Goal: Transaction & Acquisition: Book appointment/travel/reservation

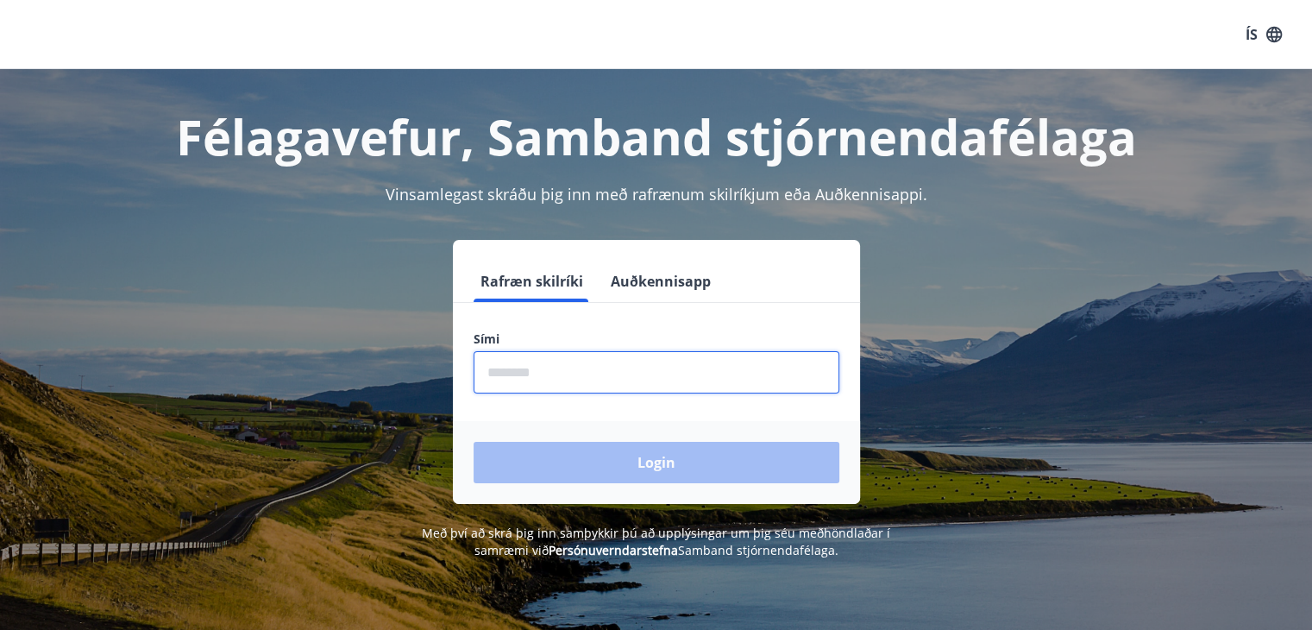
click at [649, 368] on input "phone" at bounding box center [657, 372] width 366 height 42
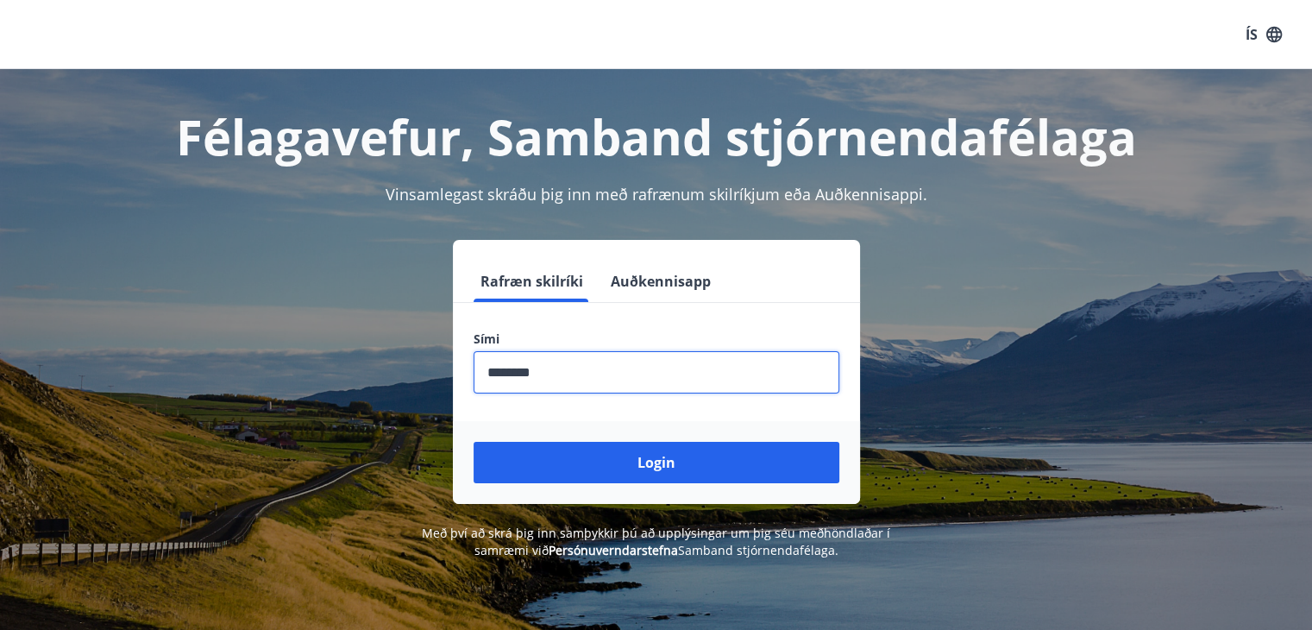
type input "********"
click at [474, 442] on button "Login" at bounding box center [657, 462] width 366 height 41
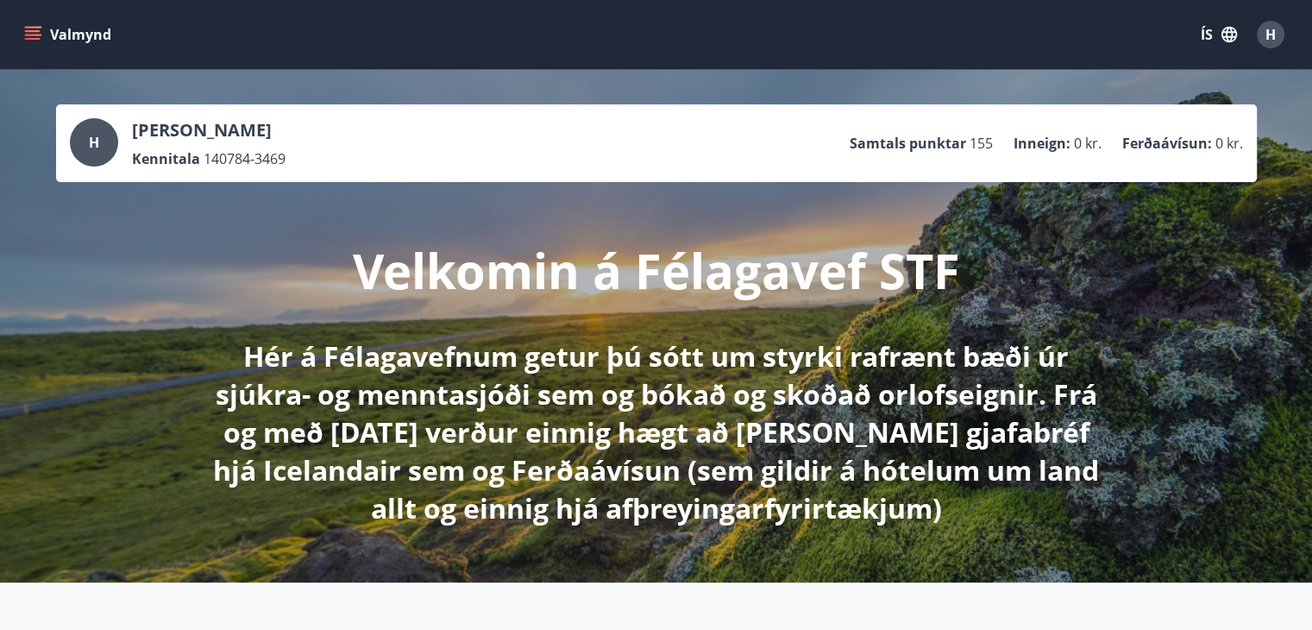
click at [34, 35] on icon "menu" at bounding box center [34, 35] width 19 height 2
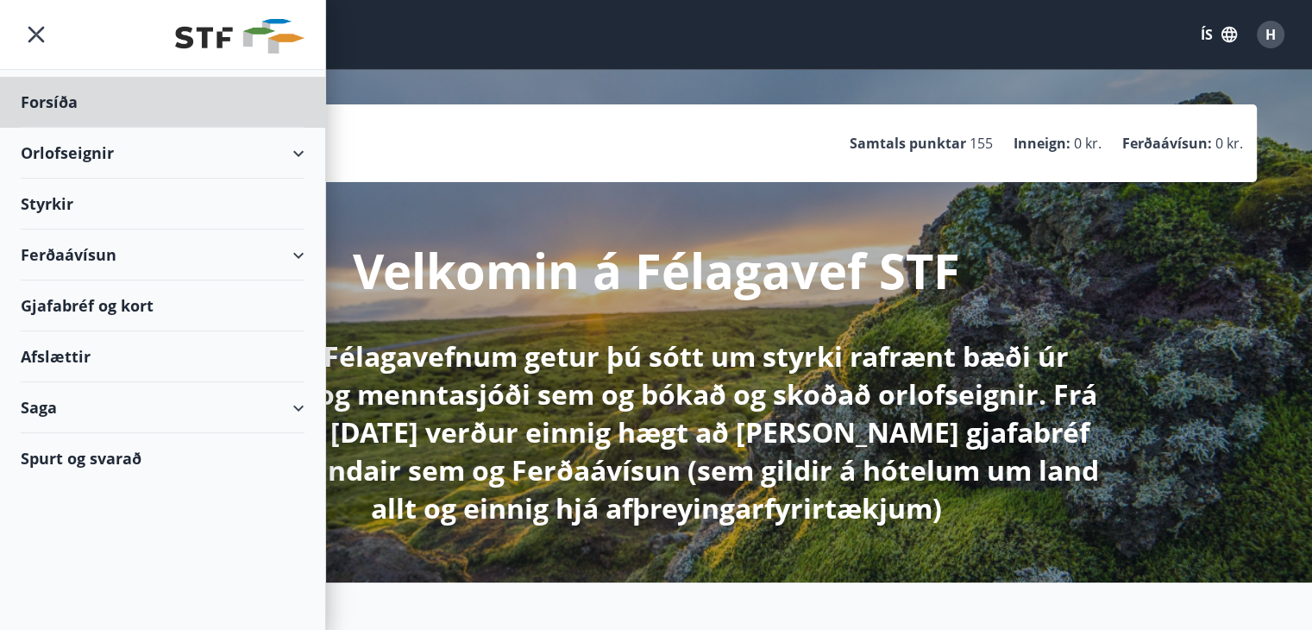
click at [43, 128] on div "Styrkir" at bounding box center [163, 102] width 284 height 51
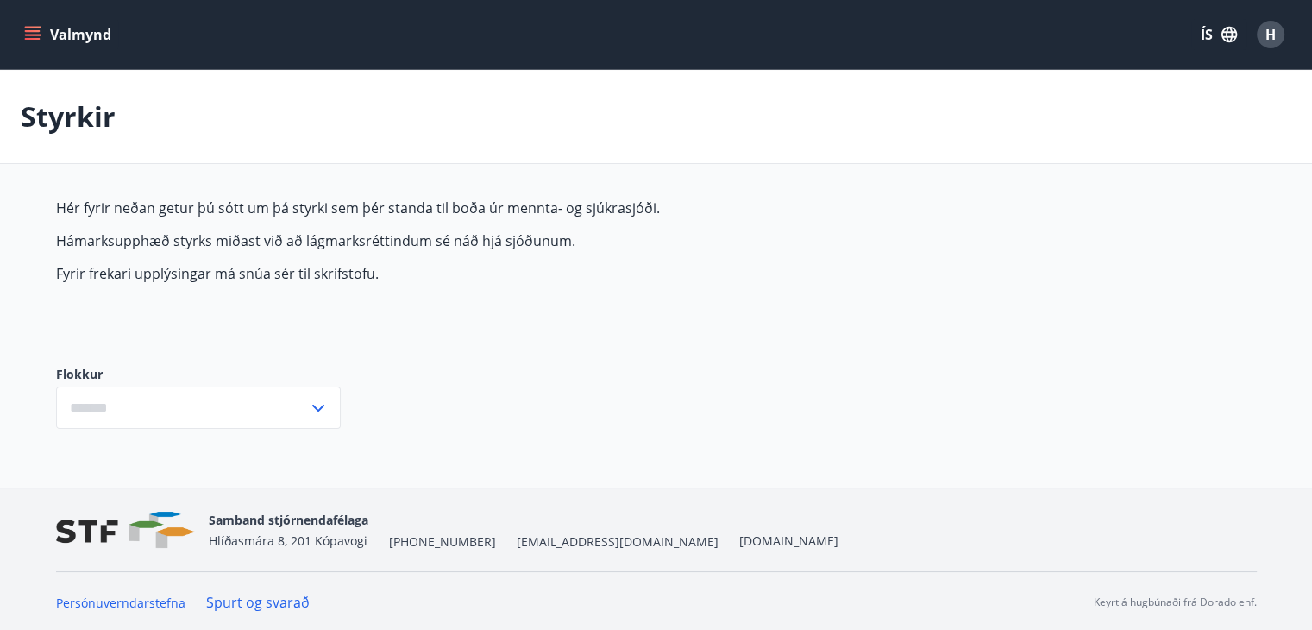
type input "***"
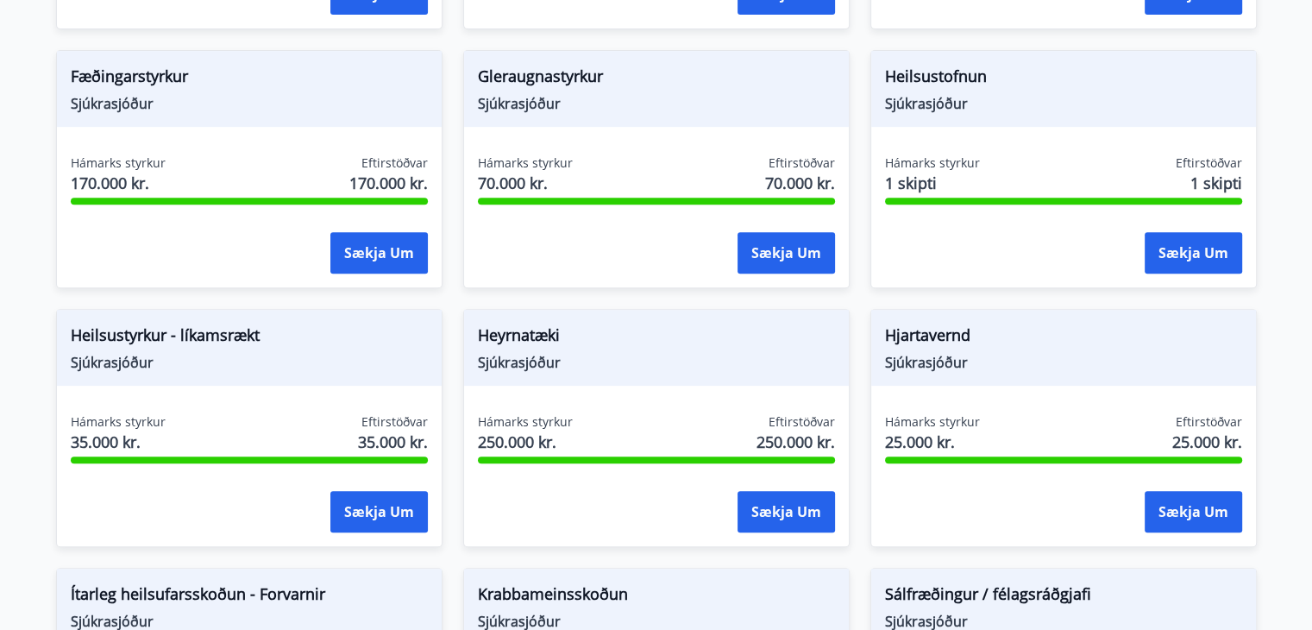
scroll to position [668, 0]
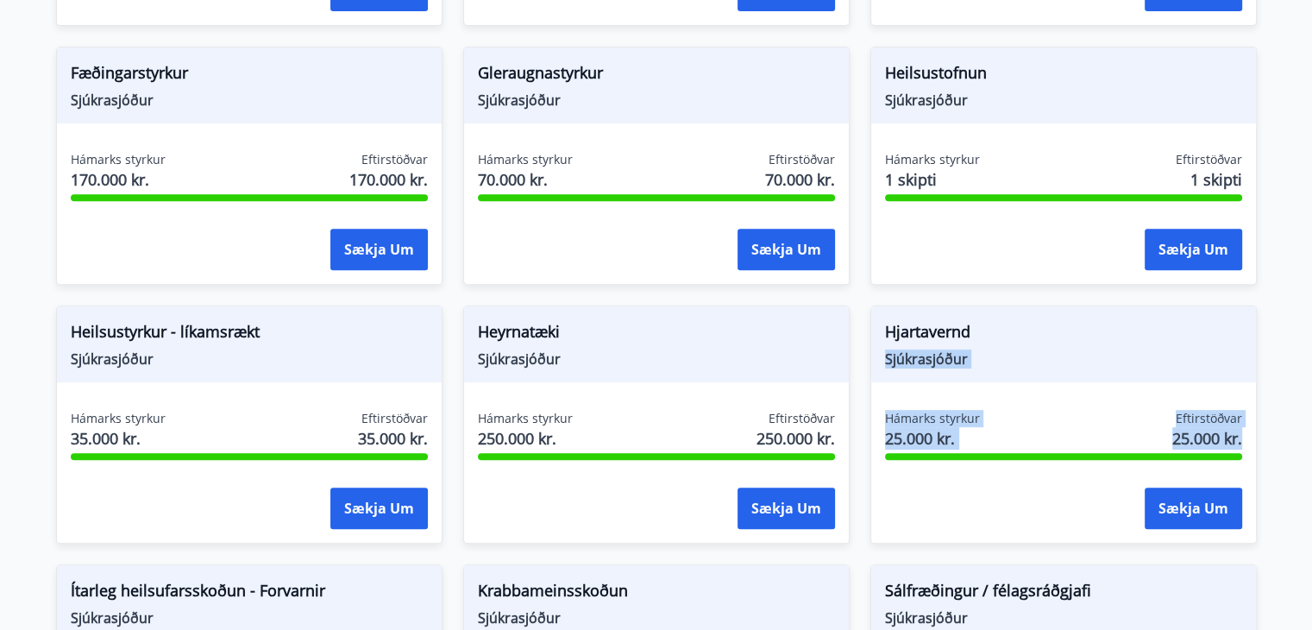
drag, startPoint x: 1254, startPoint y: 294, endPoint x: 1281, endPoint y: 480, distance: 187.4
click at [1281, 480] on main "Styrkir Hér fyrir neðan getur þú sótt um þá styrki sem þér standa til boða úr m…" at bounding box center [656, 371] width 1312 height 1939
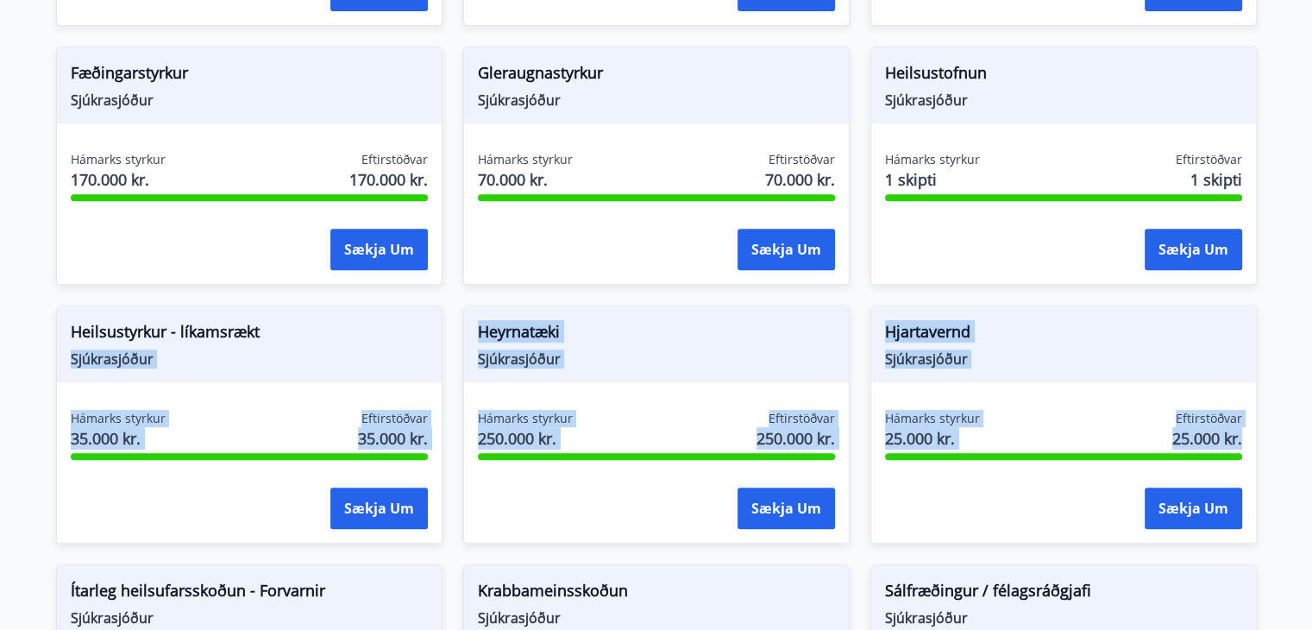
drag, startPoint x: 1281, startPoint y: 480, endPoint x: 352, endPoint y: 295, distance: 947.3
click at [352, 295] on main "Styrkir Hér fyrir neðan getur þú sótt um þá styrki sem þér standa til boða úr m…" at bounding box center [656, 371] width 1312 height 1939
click at [352, 295] on div "Heilsustyrkur - líkamsrækt Sjúkrasjóður Hámarks styrkur 35.000 kr. Eftirstöðvar…" at bounding box center [238, 414] width 407 height 259
drag, startPoint x: 352, startPoint y: 295, endPoint x: 1270, endPoint y: 456, distance: 932.0
click at [1270, 456] on div "Hér fyrir neðan getur þú sótt um þá styrki sem þér standa til boða úr mennta- o…" at bounding box center [656, 436] width 1242 height 1810
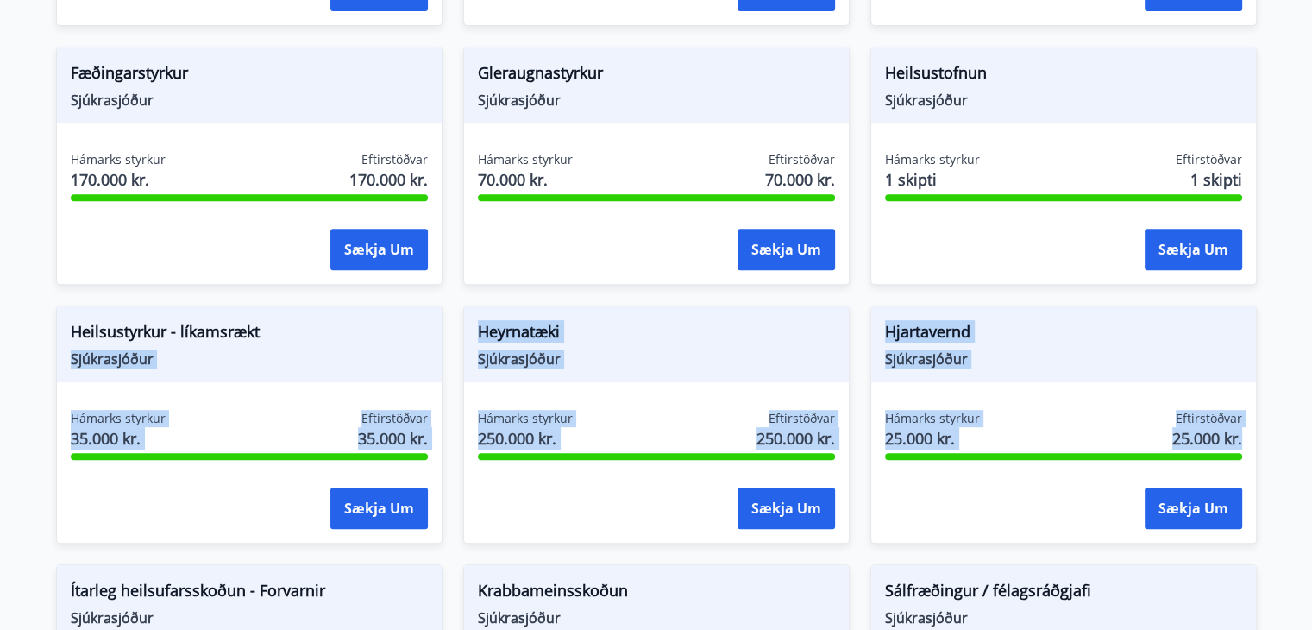
click at [1270, 456] on div "Hér fyrir neðan getur þú sótt um þá styrki sem þér standa til boða úr mennta- o…" at bounding box center [656, 436] width 1242 height 1810
drag, startPoint x: 1270, startPoint y: 456, endPoint x: 205, endPoint y: 299, distance: 1076.1
click at [205, 299] on div "Hér fyrir neðan getur þú sótt um þá styrki sem þér standa til boða úr mennta- o…" at bounding box center [656, 436] width 1242 height 1810
click at [205, 299] on div "Heilsustyrkur - líkamsrækt Sjúkrasjóður Hámarks styrkur 35.000 kr. Eftirstöðvar…" at bounding box center [238, 414] width 407 height 259
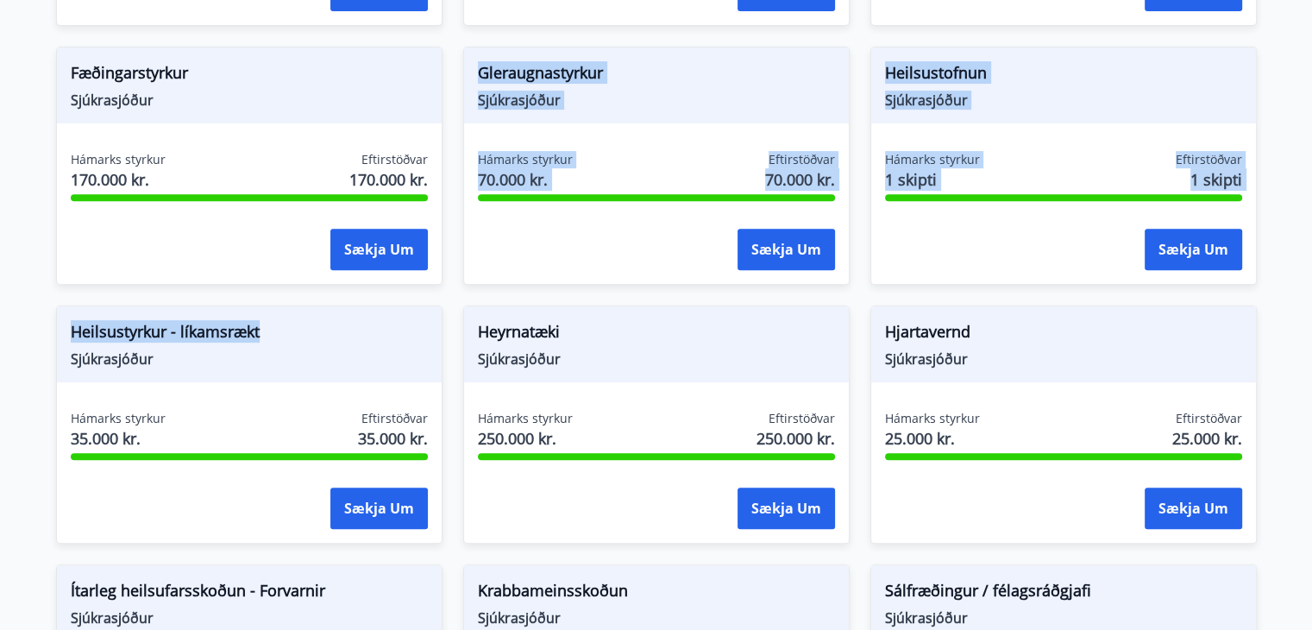
drag, startPoint x: 205, startPoint y: 299, endPoint x: 307, endPoint y: 280, distance: 103.6
click at [307, 280] on div "Augnaðgerð Sjúkrasjóður Hámarks styrkur 200.000 kr. Eftirstöðvar 200.000 kr. Sæ…" at bounding box center [646, 543] width 1222 height 1553
click at [307, 280] on div "Fæðingarstyrkur Sjúkrasjóður Hámarks styrkur 170.000 kr. Eftirstöðvar 170.000 k…" at bounding box center [249, 166] width 387 height 238
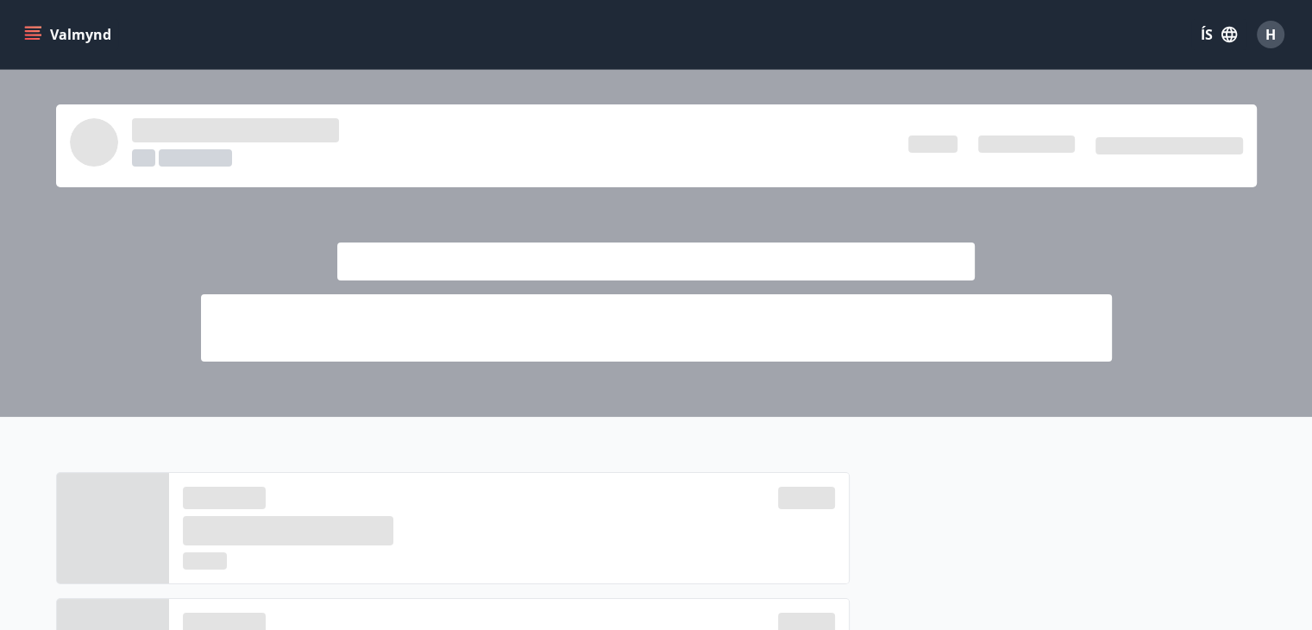
click at [27, 35] on icon "menu" at bounding box center [34, 35] width 19 height 2
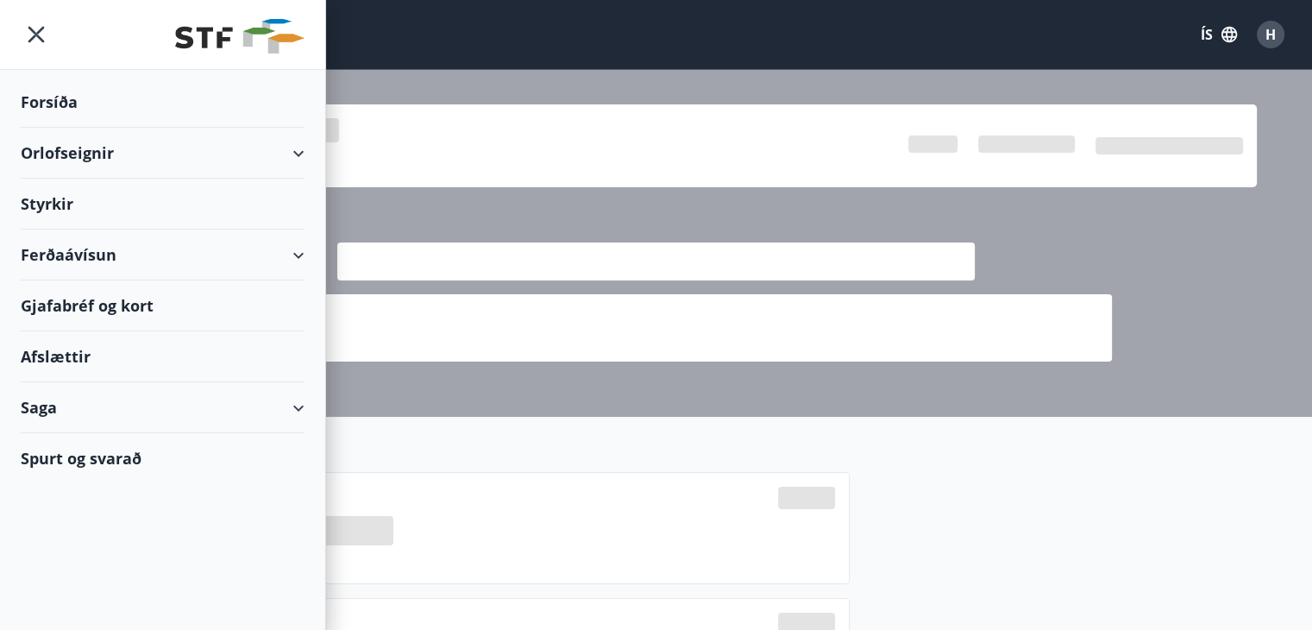
click at [71, 151] on div "Orlofseignir" at bounding box center [163, 153] width 284 height 51
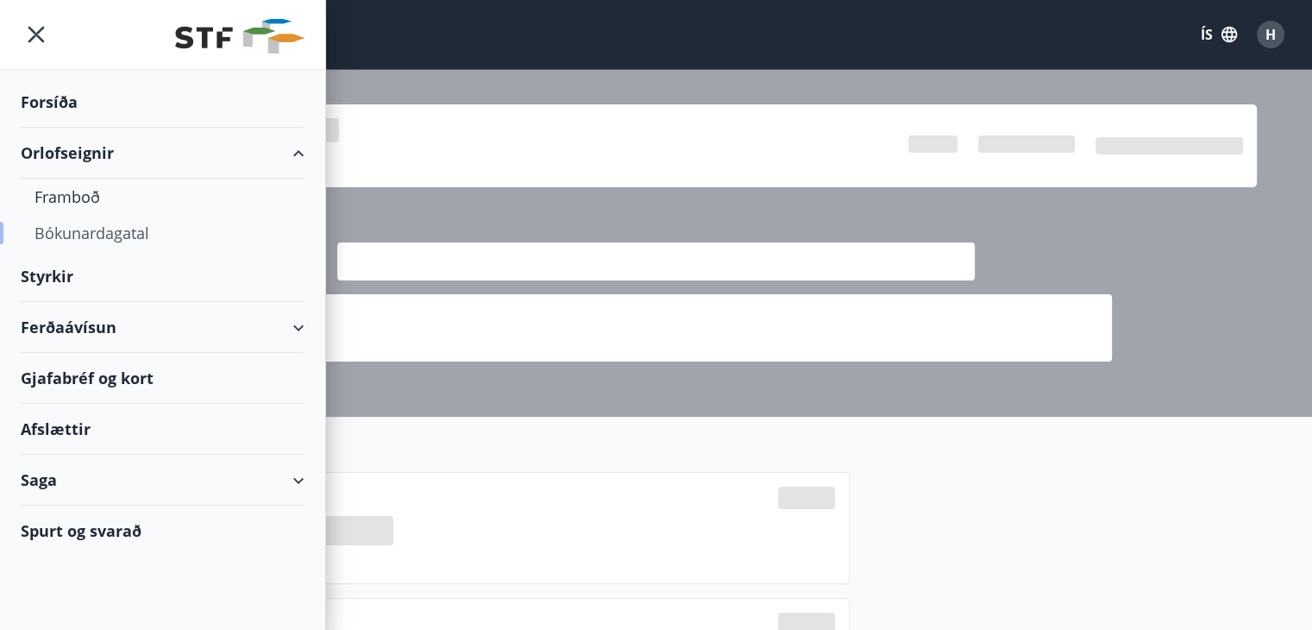
click at [102, 228] on div "Bókunardagatal" at bounding box center [163, 233] width 256 height 36
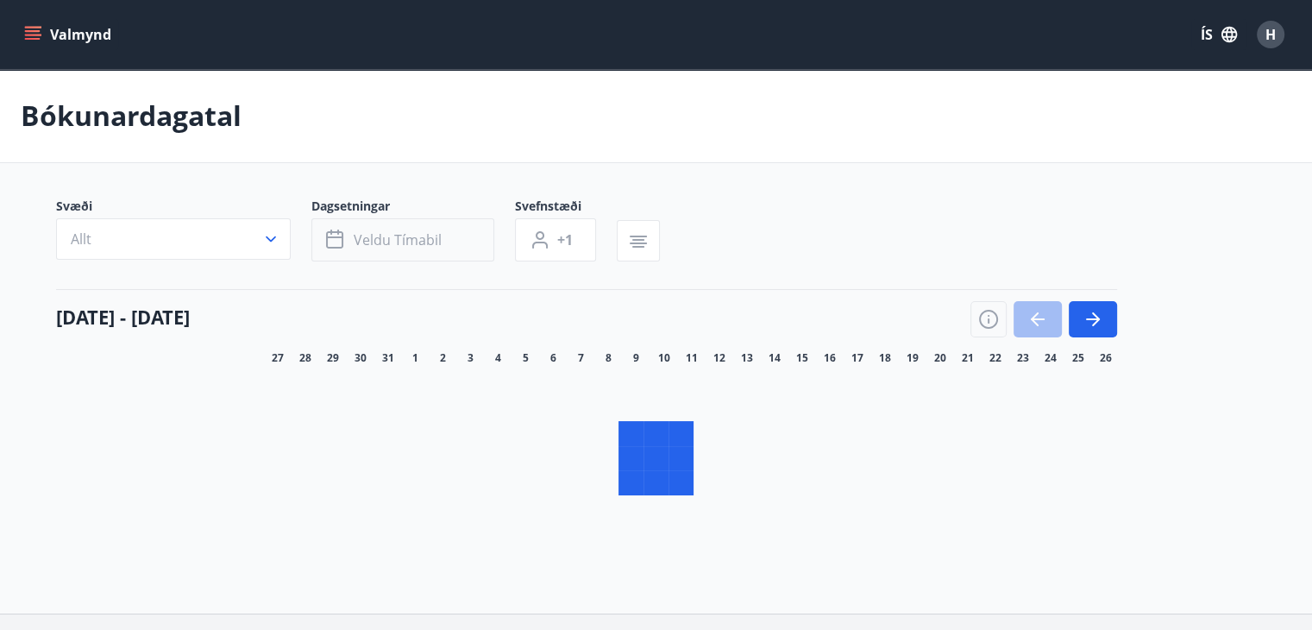
click at [400, 218] on span "Dagsetningar" at bounding box center [413, 208] width 204 height 21
click at [394, 236] on span "Veldu tímabil" at bounding box center [398, 239] width 88 height 19
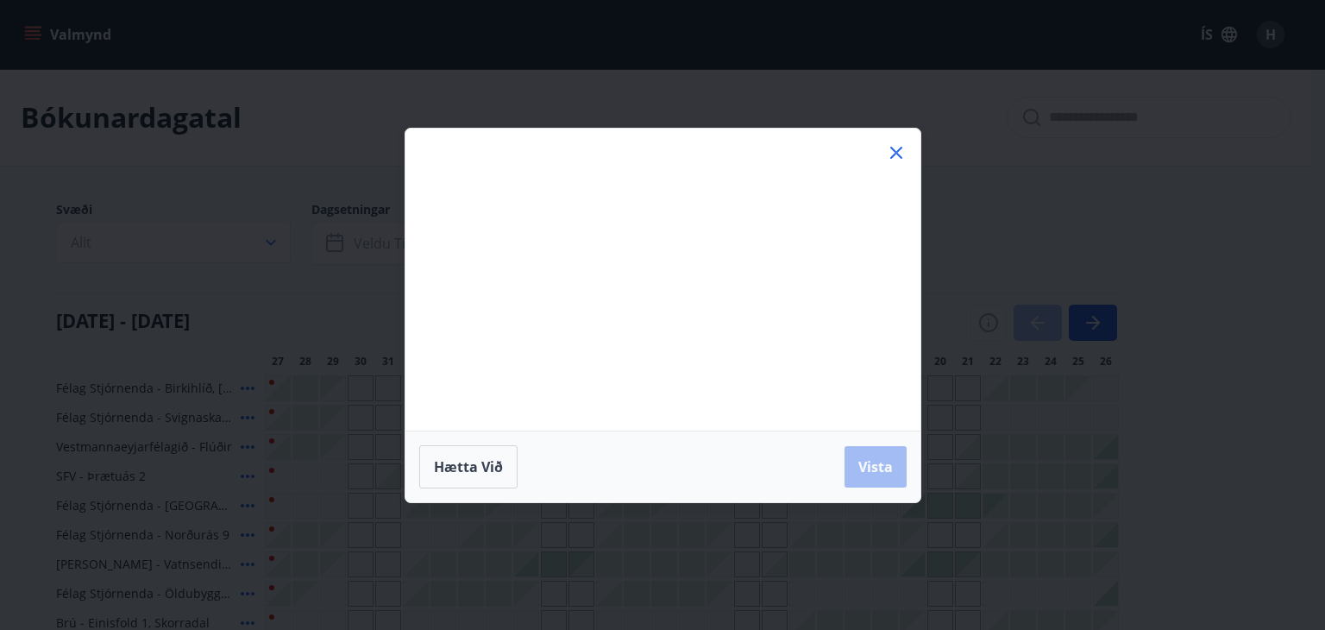
click at [889, 150] on icon at bounding box center [896, 152] width 21 height 21
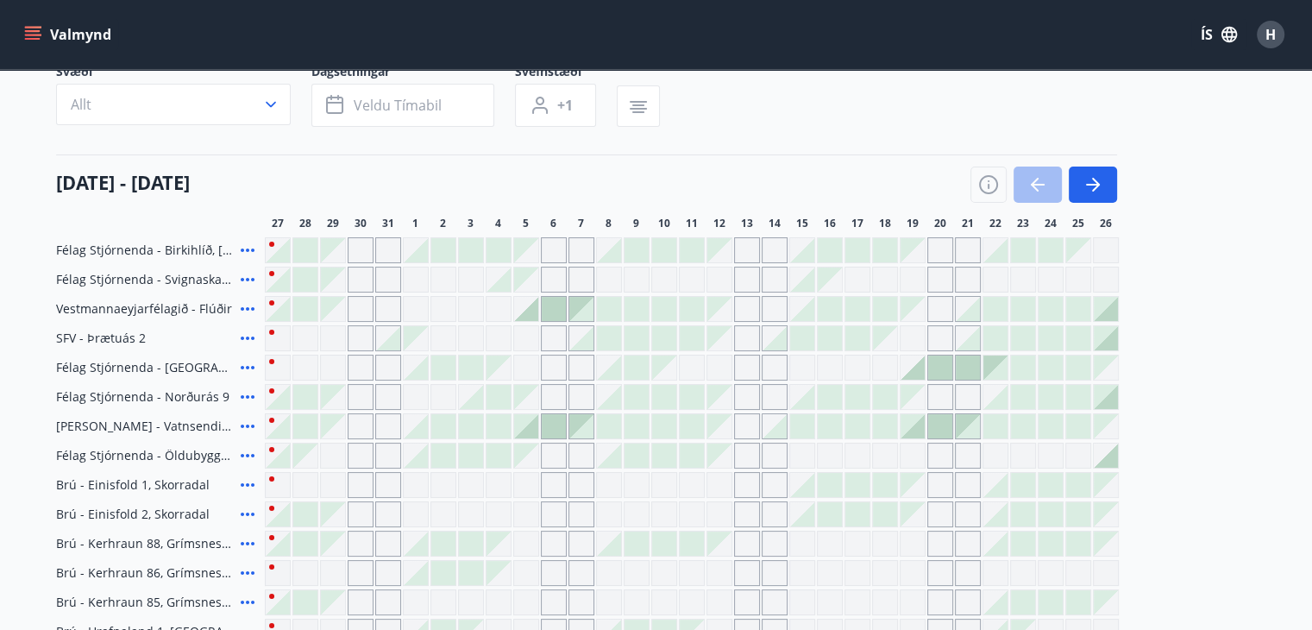
scroll to position [90, 0]
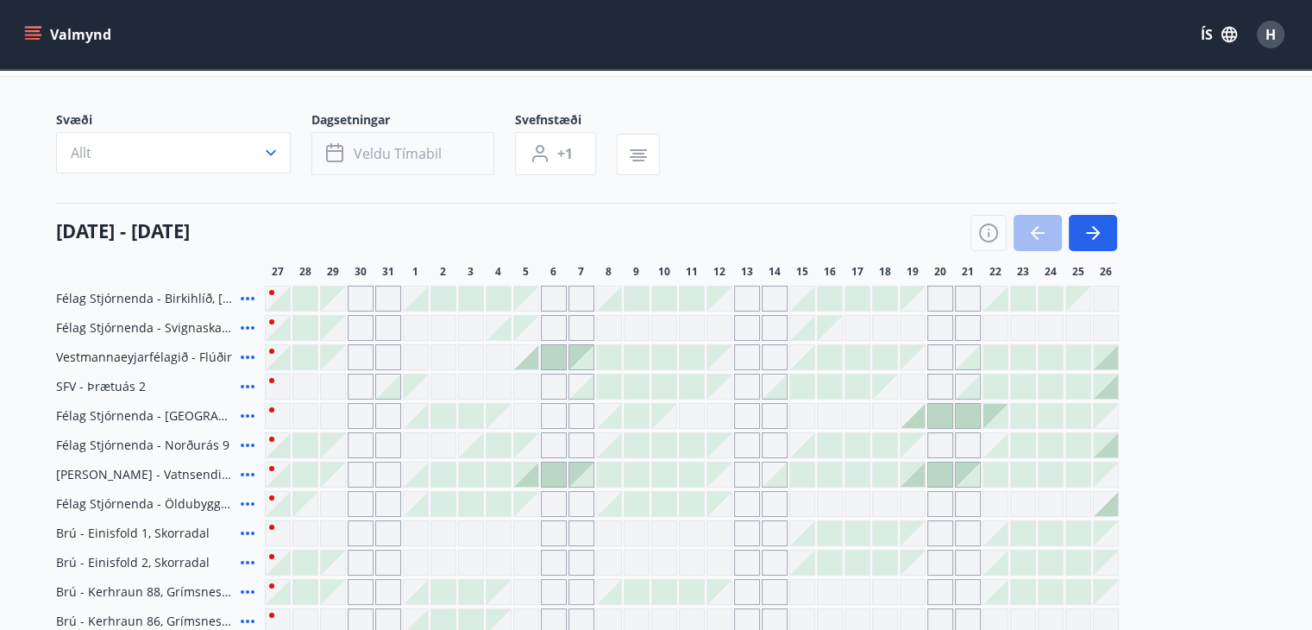
click at [403, 152] on span "Veldu tímabil" at bounding box center [398, 153] width 88 height 19
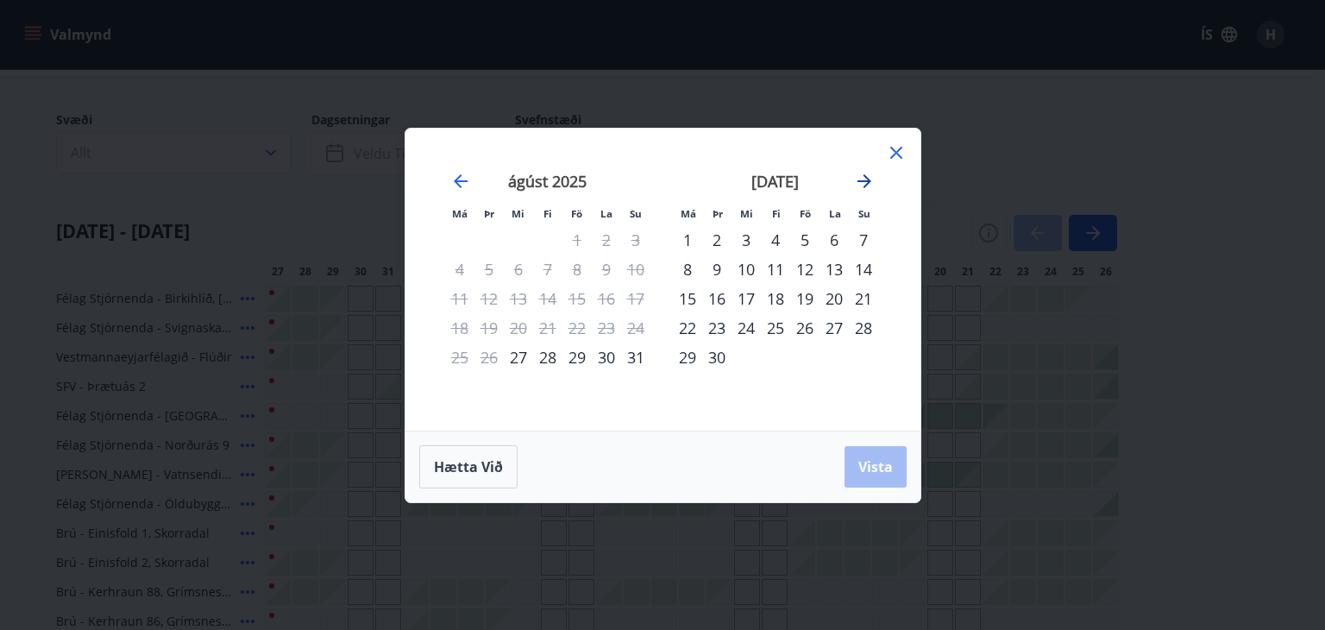
click at [854, 176] on icon "Move forward to switch to the next month." at bounding box center [864, 181] width 21 height 21
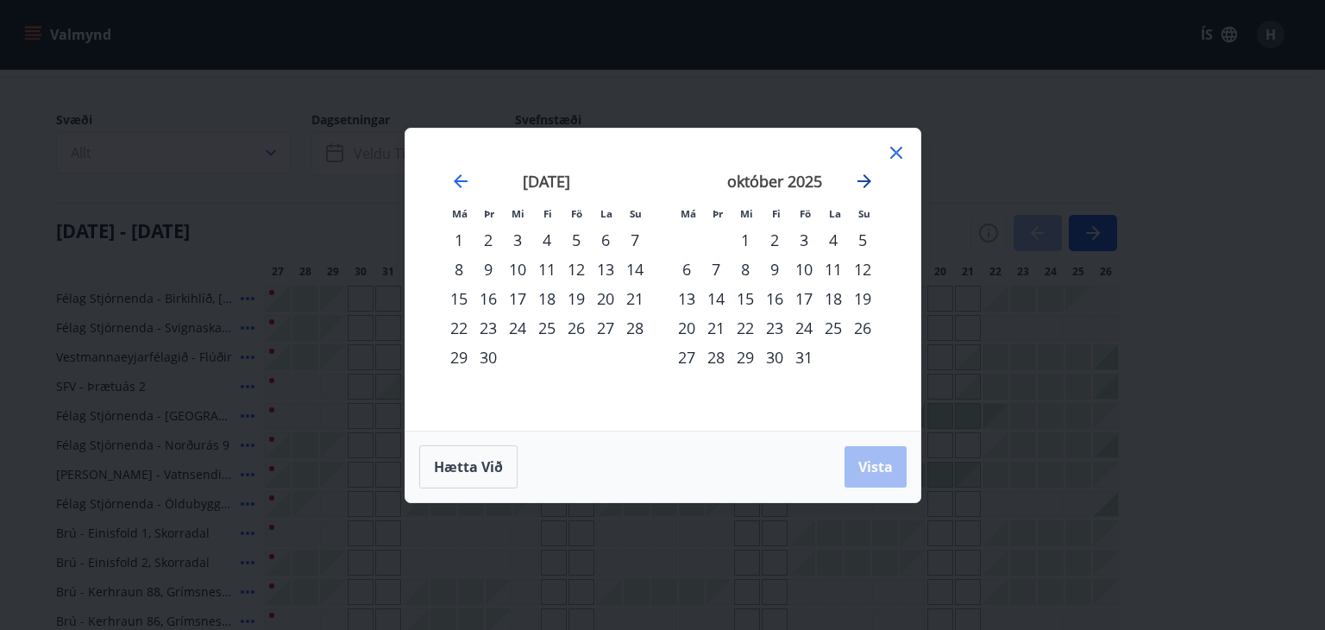
click at [854, 176] on icon "Move forward to switch to the next month." at bounding box center [864, 181] width 21 height 21
click at [798, 353] on div "28" at bounding box center [804, 357] width 29 height 29
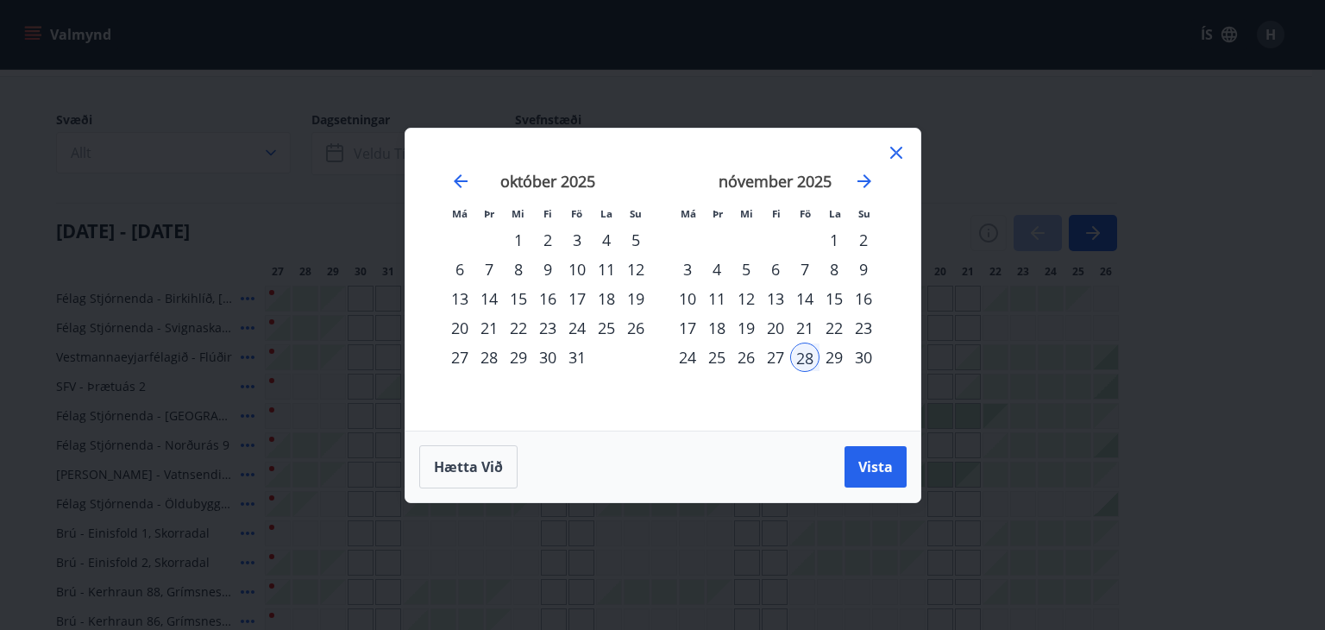
click at [858, 353] on div "30" at bounding box center [863, 357] width 29 height 29
click at [872, 462] on span "Vista" at bounding box center [875, 466] width 35 height 19
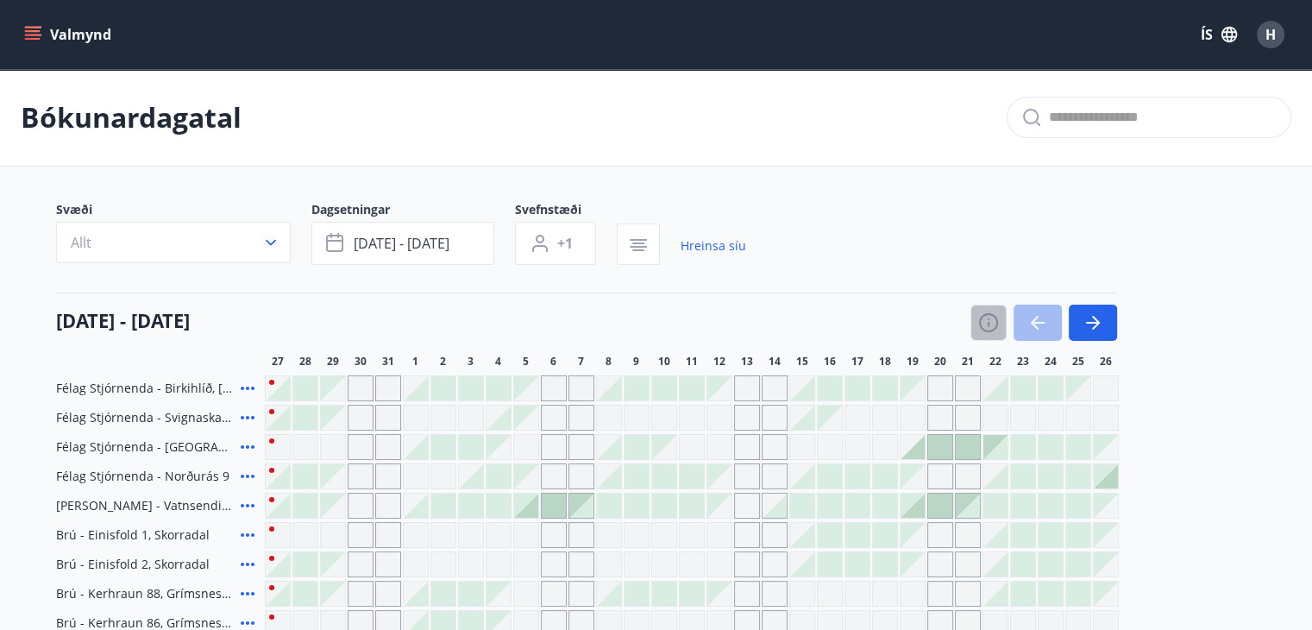
click at [996, 317] on icon "button" at bounding box center [988, 322] width 19 height 19
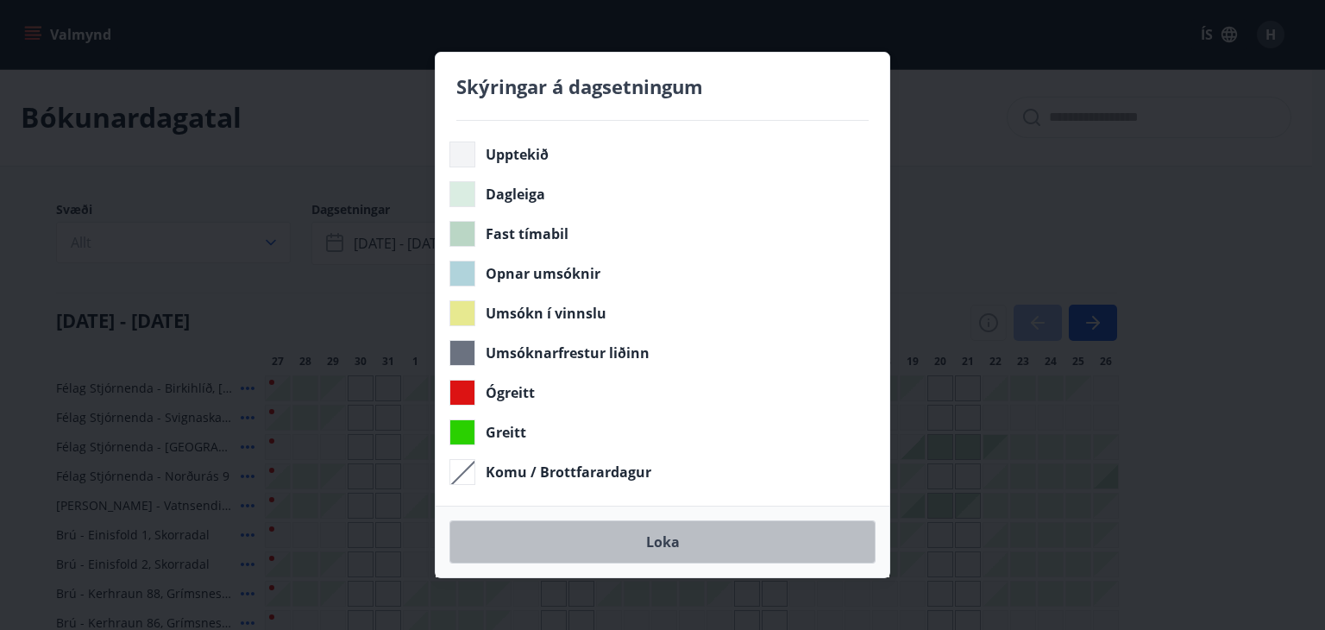
click at [638, 543] on button "Loka" at bounding box center [662, 541] width 426 height 43
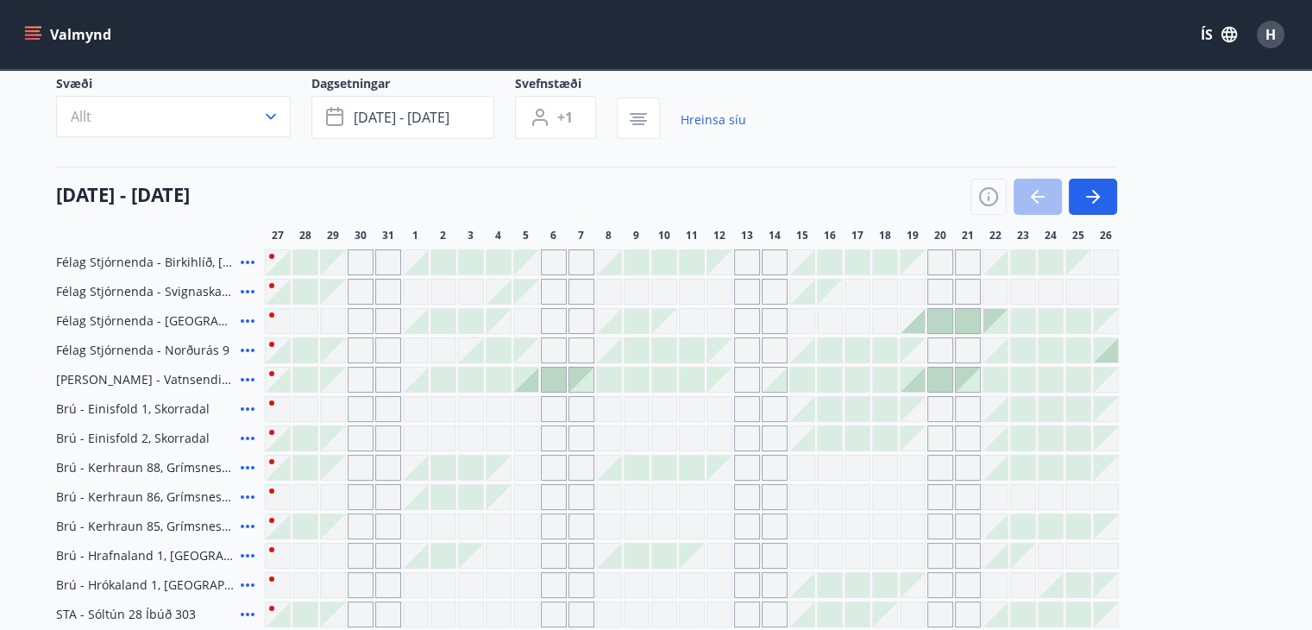
scroll to position [127, 0]
click at [1099, 196] on icon "button" at bounding box center [1093, 195] width 21 height 21
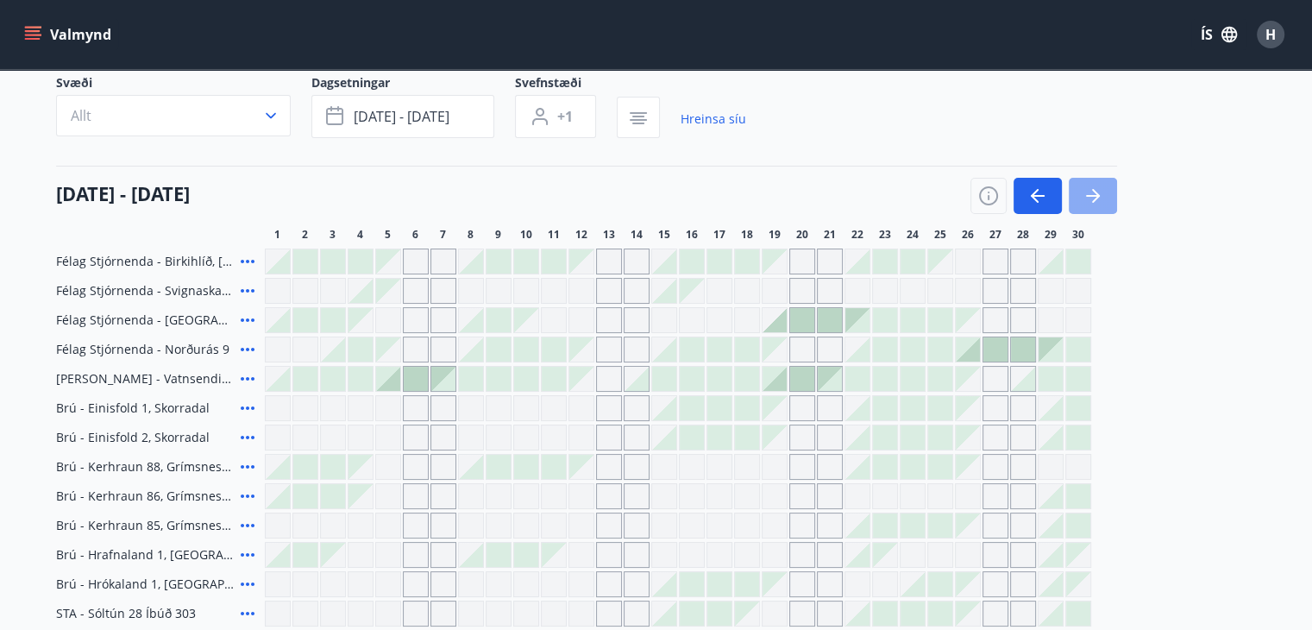
click at [1100, 200] on icon "button" at bounding box center [1093, 195] width 21 height 21
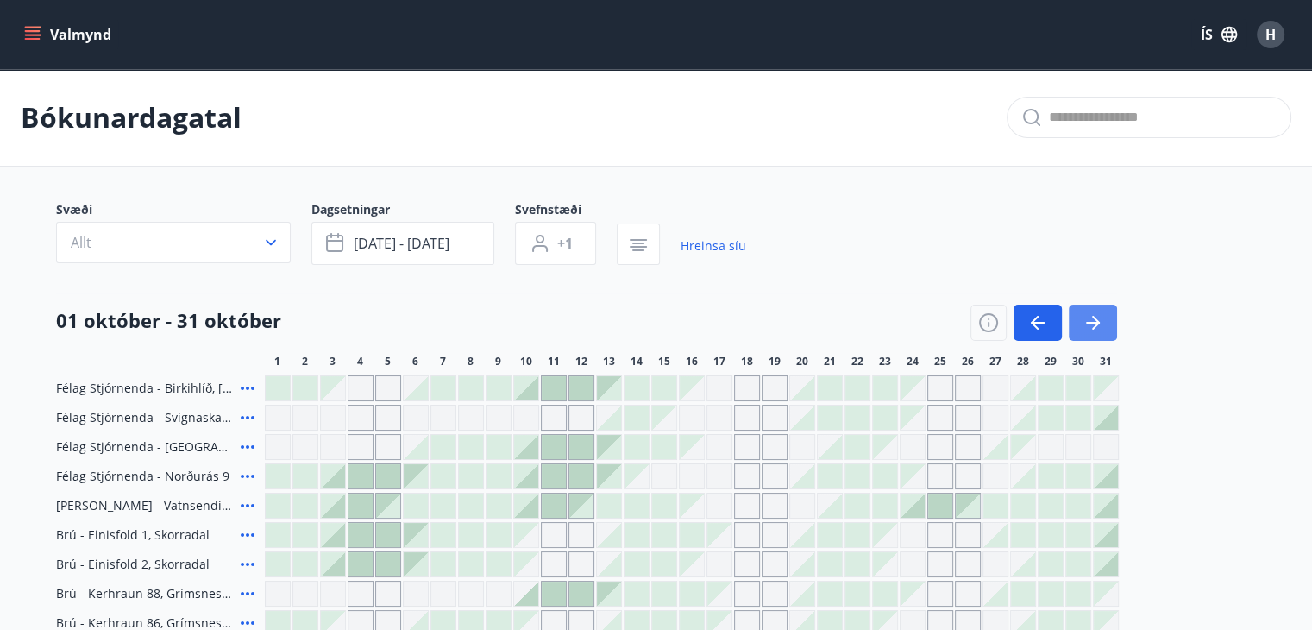
scroll to position [105, 0]
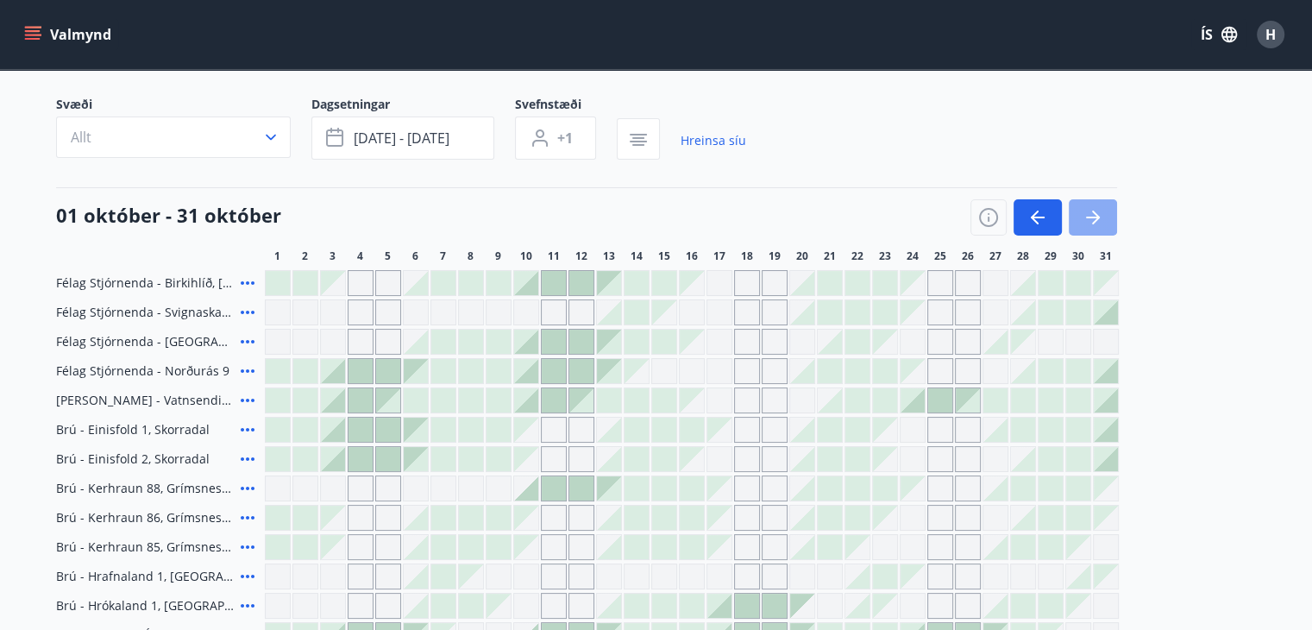
click at [1090, 211] on icon "button" at bounding box center [1093, 217] width 21 height 21
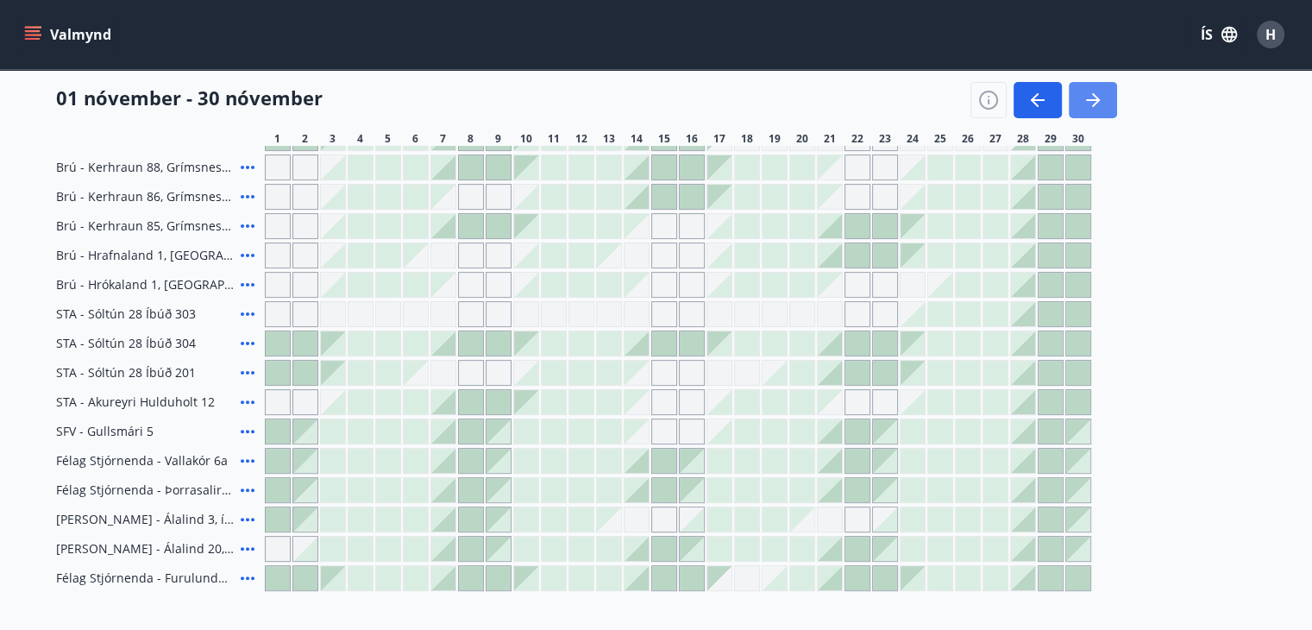
scroll to position [430, 0]
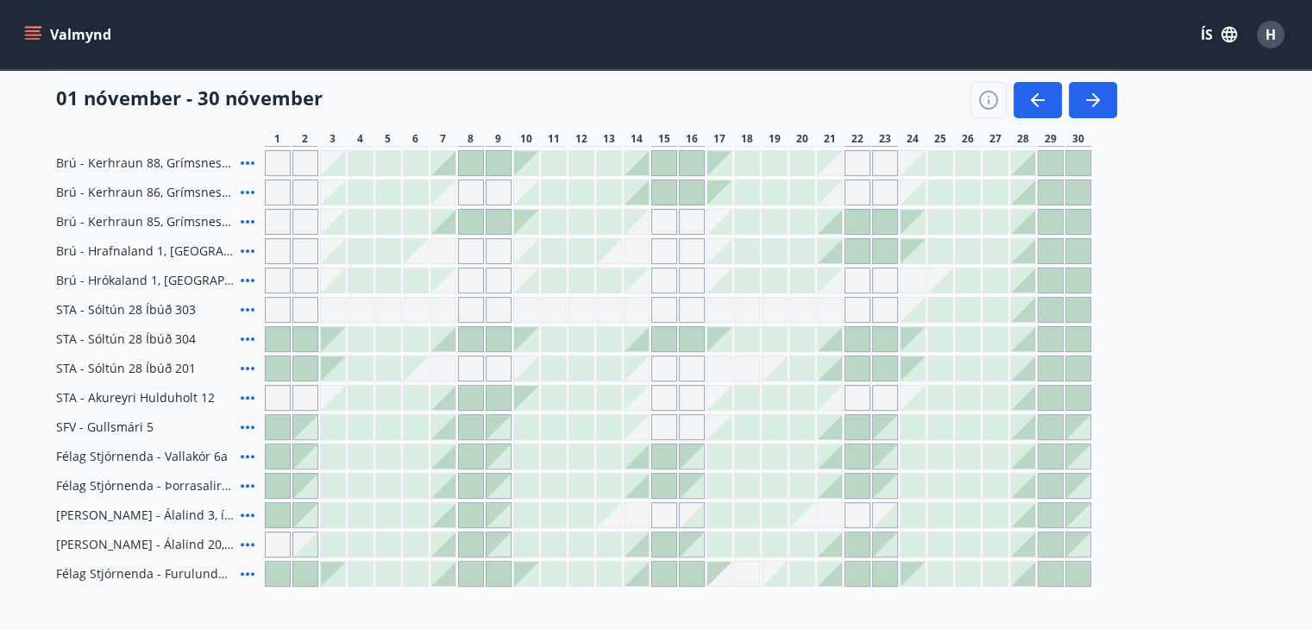
click at [1029, 579] on div at bounding box center [1023, 574] width 24 height 24
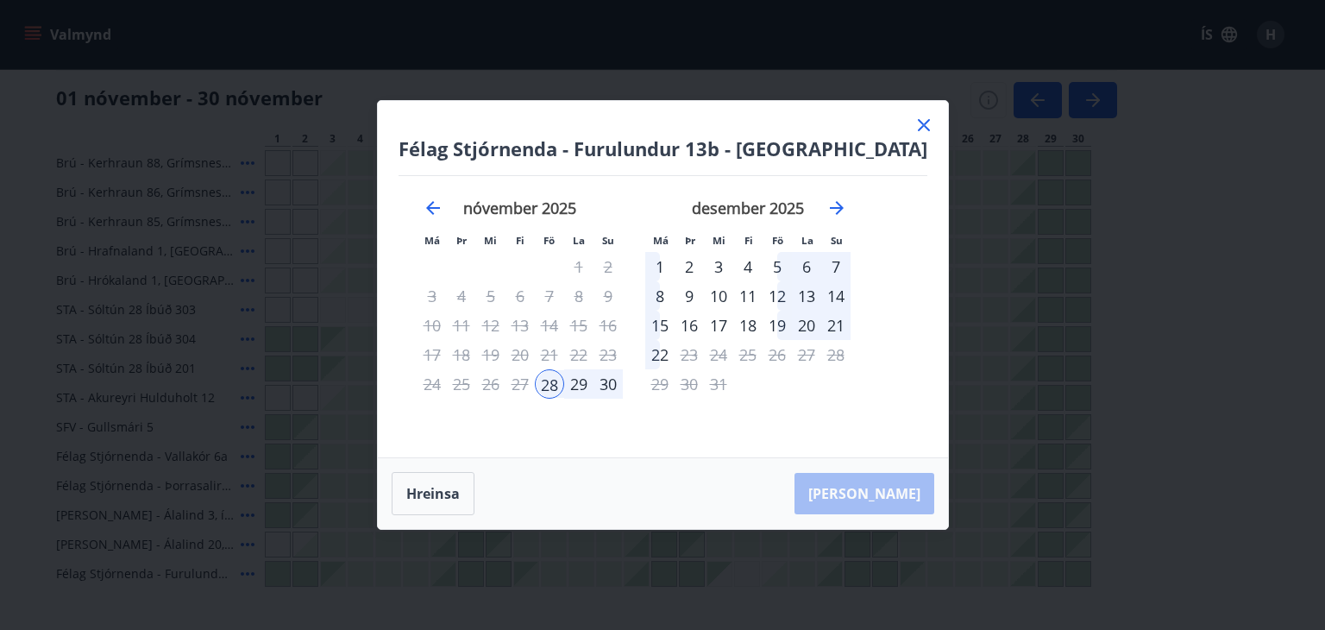
click at [914, 120] on icon at bounding box center [924, 125] width 21 height 21
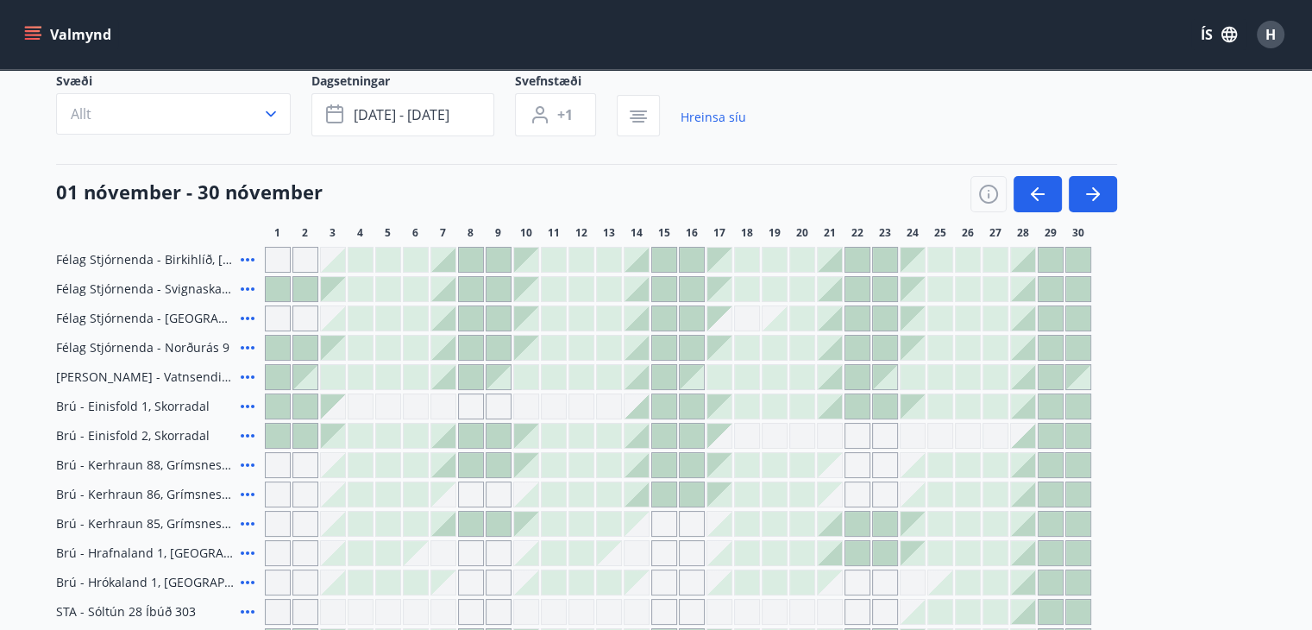
scroll to position [0, 0]
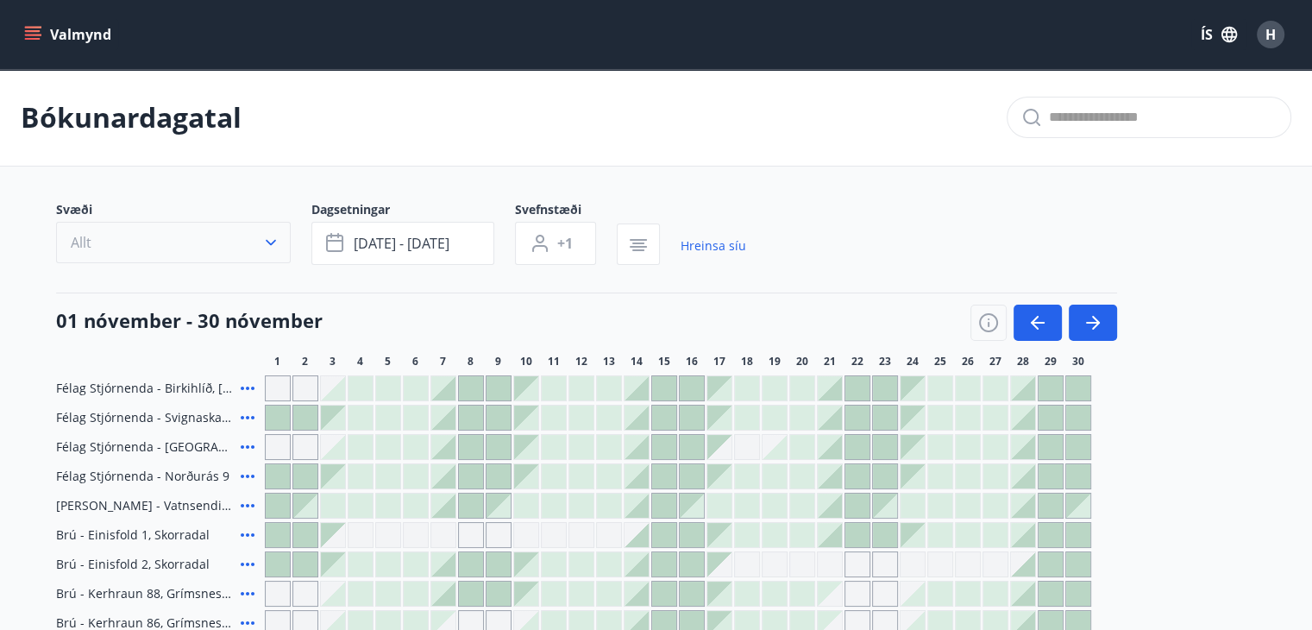
drag, startPoint x: 187, startPoint y: 217, endPoint x: 175, endPoint y: 241, distance: 27.0
click at [175, 241] on div "Svæði Allt" at bounding box center [183, 233] width 255 height 64
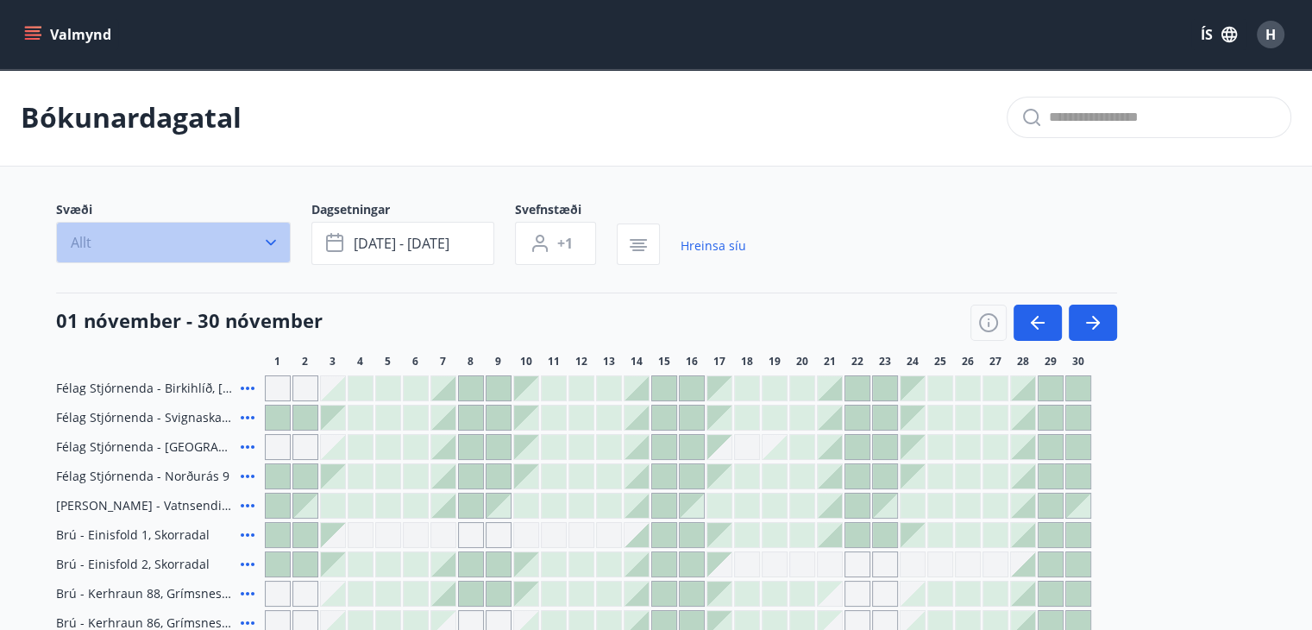
click at [175, 241] on button "Allt" at bounding box center [173, 242] width 235 height 41
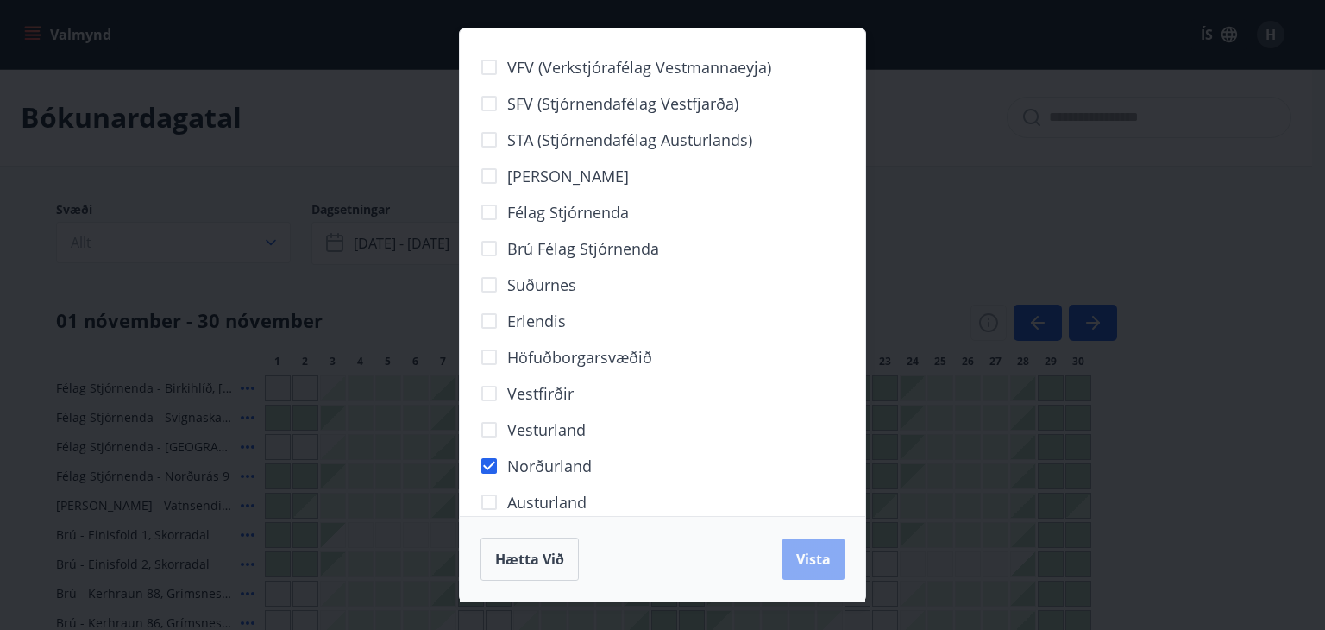
click at [813, 557] on span "Vista" at bounding box center [813, 559] width 35 height 19
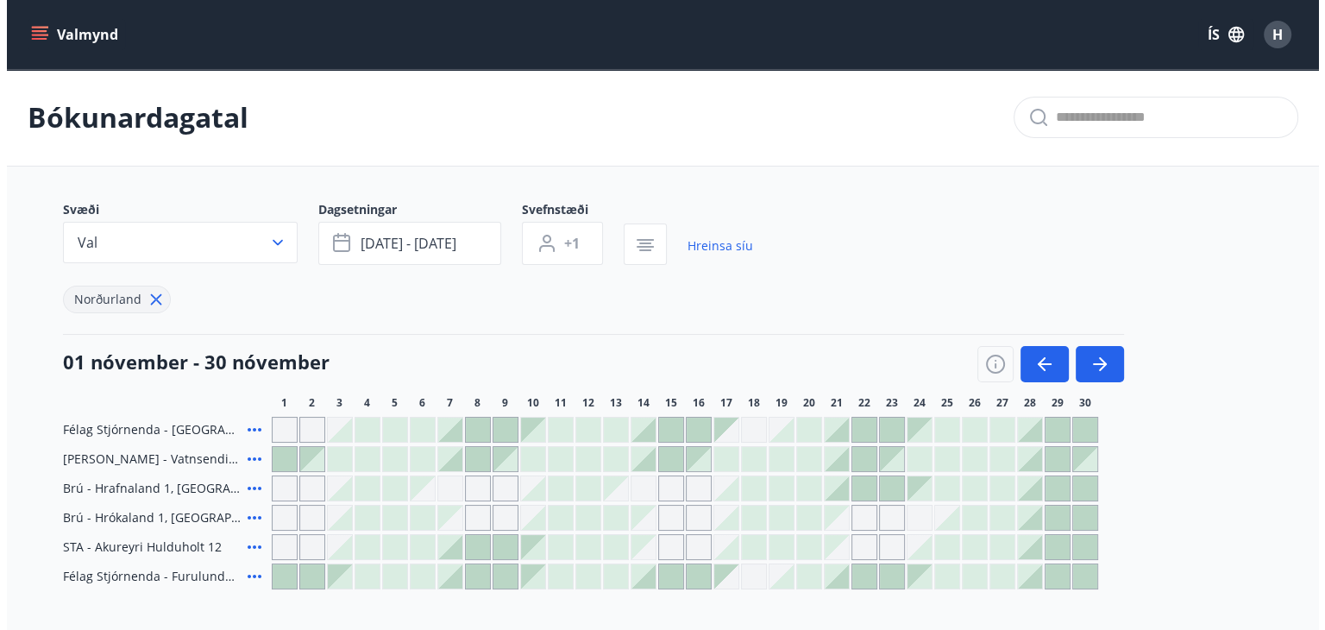
scroll to position [173, 0]
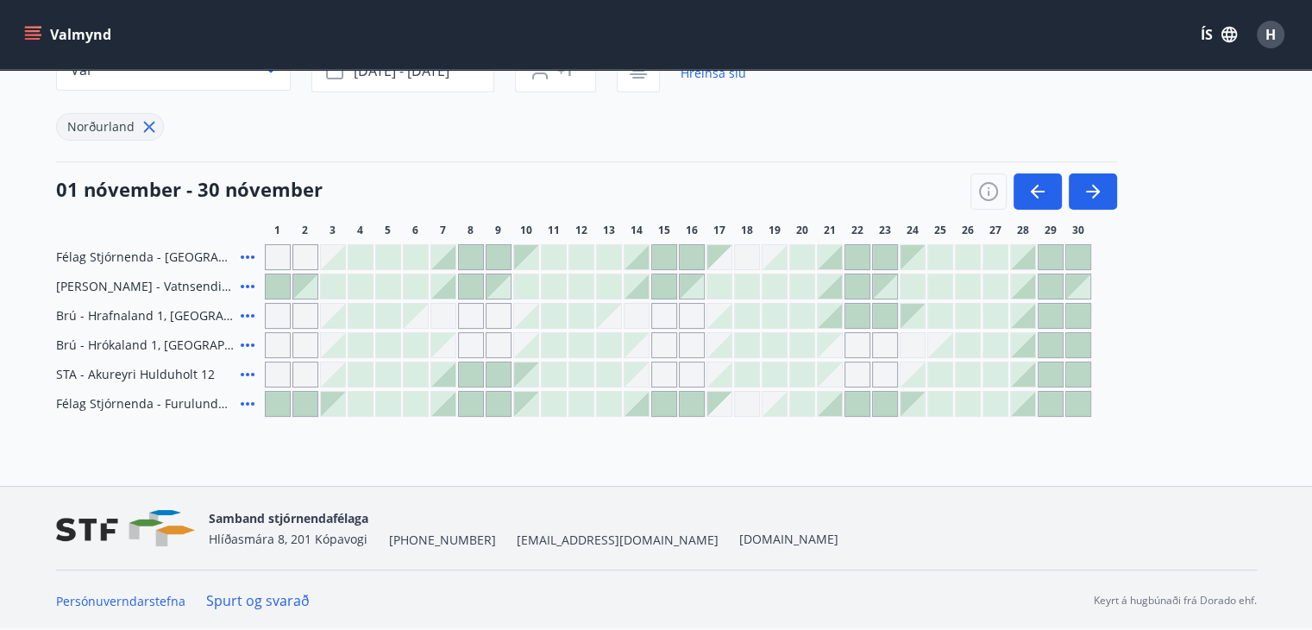
click at [245, 342] on icon at bounding box center [247, 345] width 21 height 21
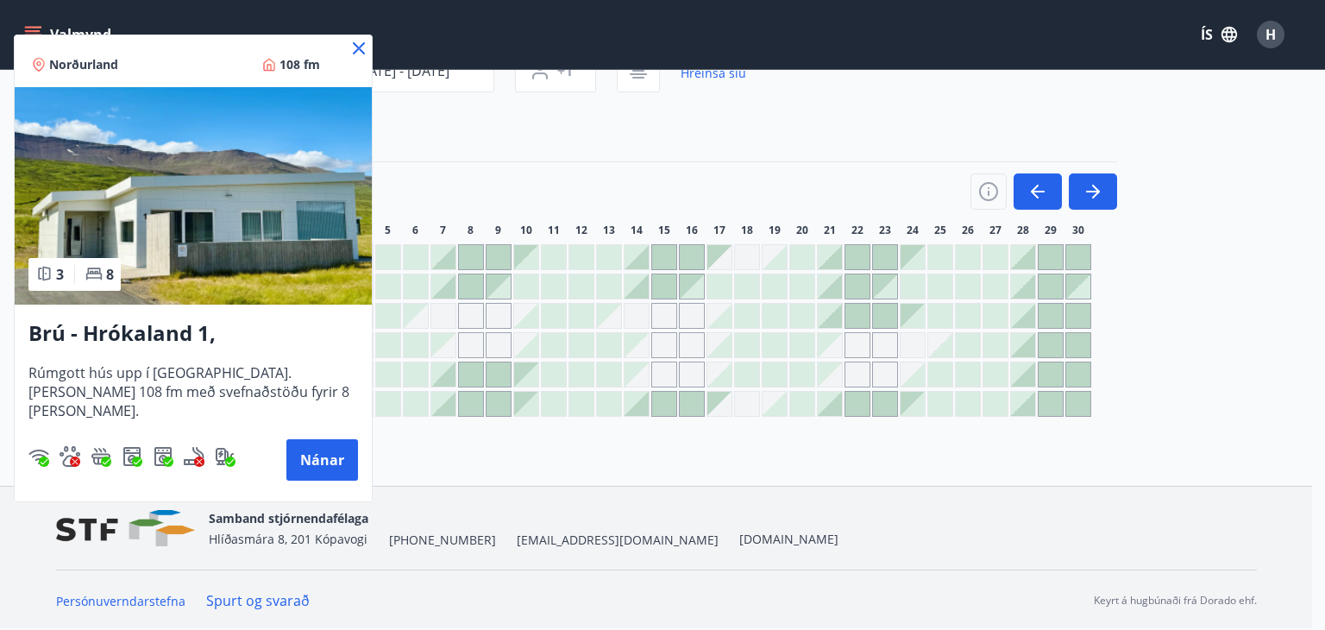
click at [359, 41] on icon at bounding box center [359, 48] width 21 height 21
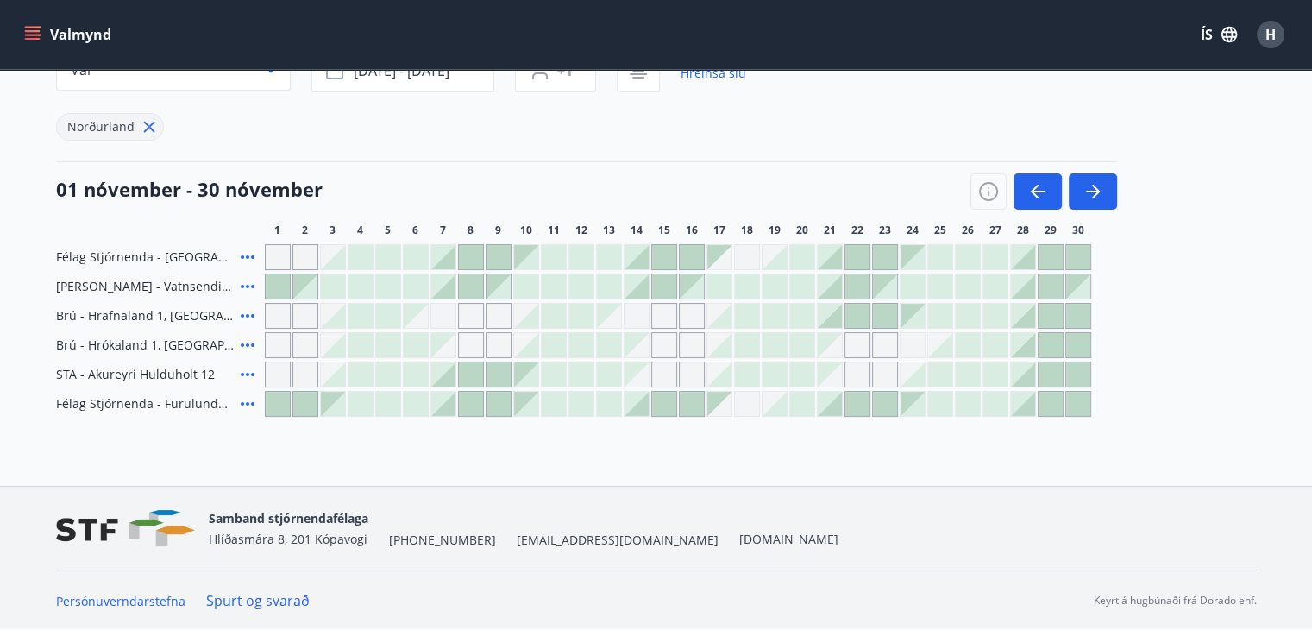
drag, startPoint x: 251, startPoint y: 311, endPoint x: 248, endPoint y: 325, distance: 14.0
click at [248, 325] on div "Brú - Hrafnaland 1, [GEOGRAPHIC_DATA] (gæludýr velkomin)" at bounding box center [157, 316] width 202 height 26
click at [246, 311] on icon at bounding box center [247, 315] width 21 height 21
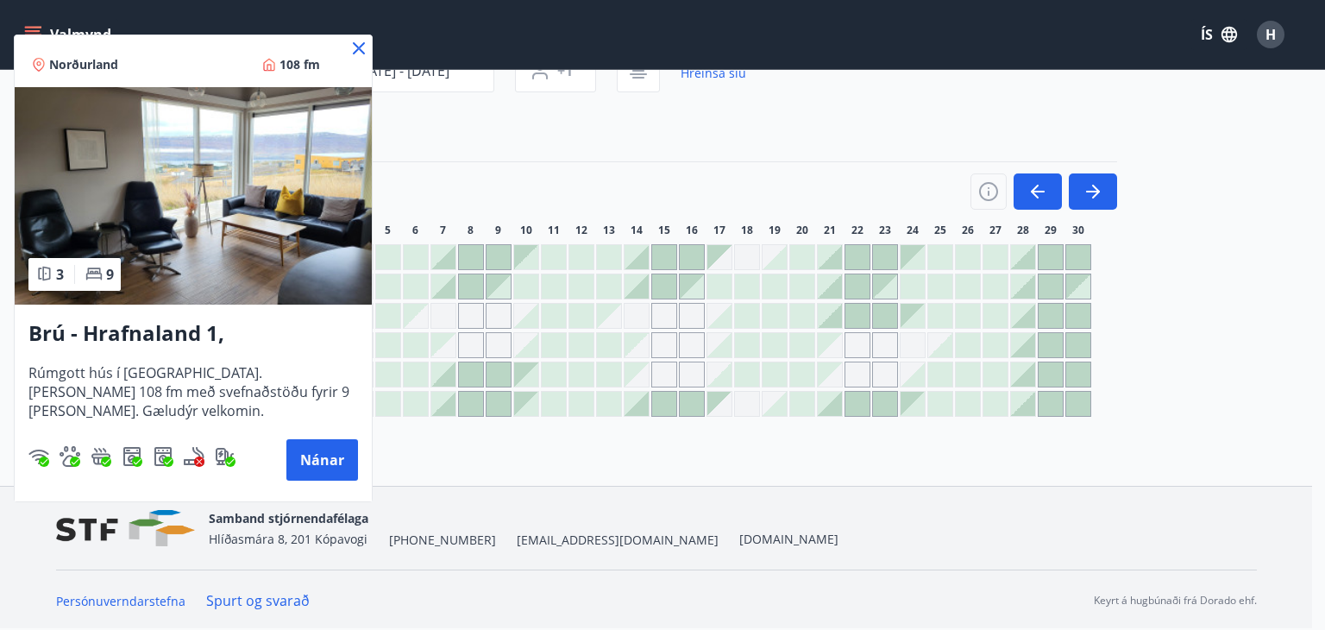
click at [357, 42] on icon at bounding box center [359, 48] width 21 height 21
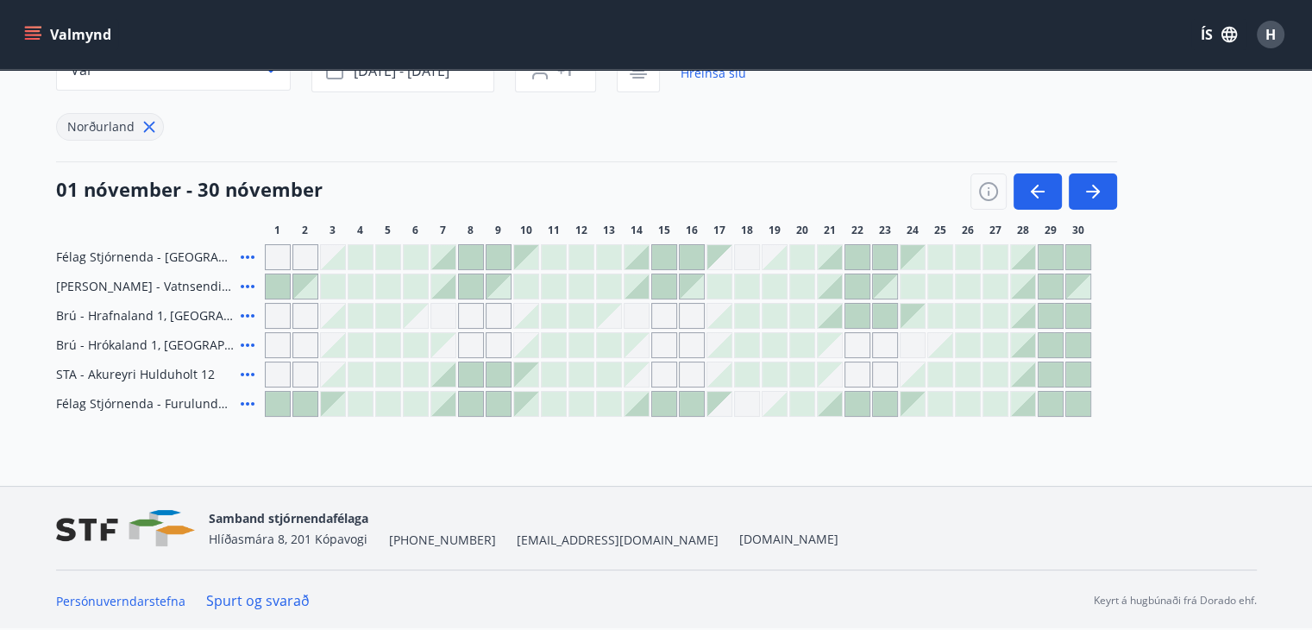
click at [1016, 315] on div at bounding box center [1023, 316] width 24 height 24
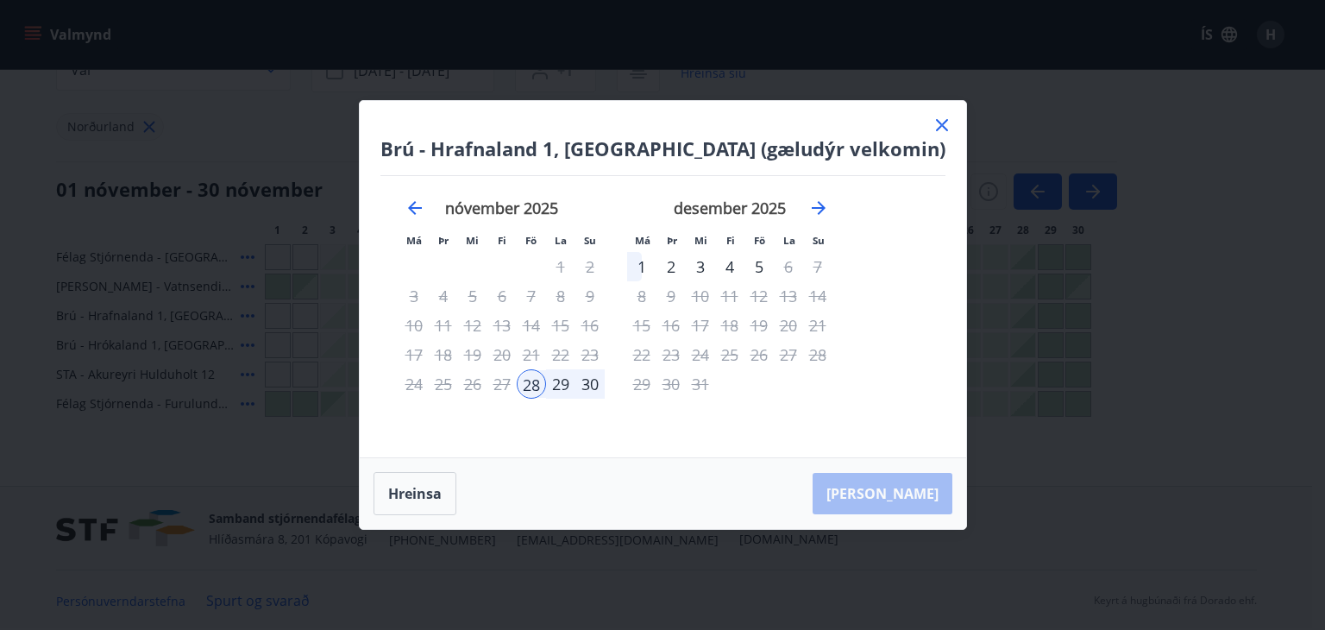
click at [605, 383] on div "30" at bounding box center [589, 383] width 29 height 29
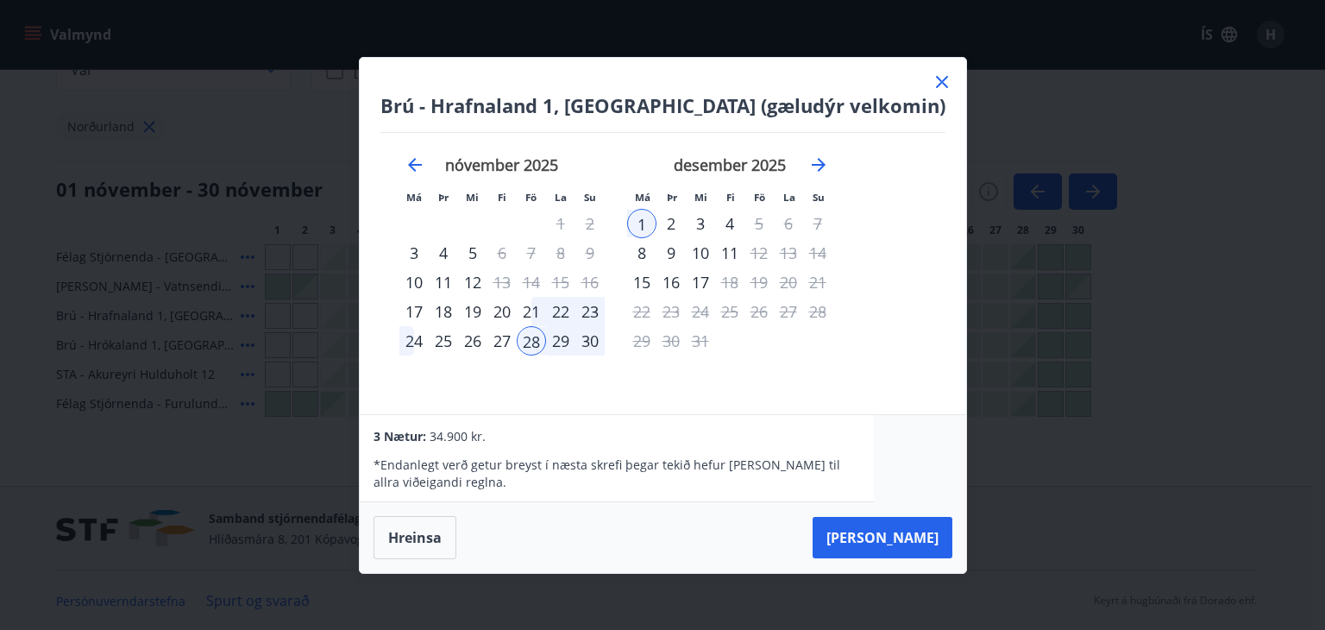
click at [605, 337] on div "30" at bounding box center [589, 340] width 29 height 29
click at [546, 338] on div "28" at bounding box center [531, 340] width 29 height 29
click at [450, 532] on button "Hreinsa" at bounding box center [415, 537] width 83 height 43
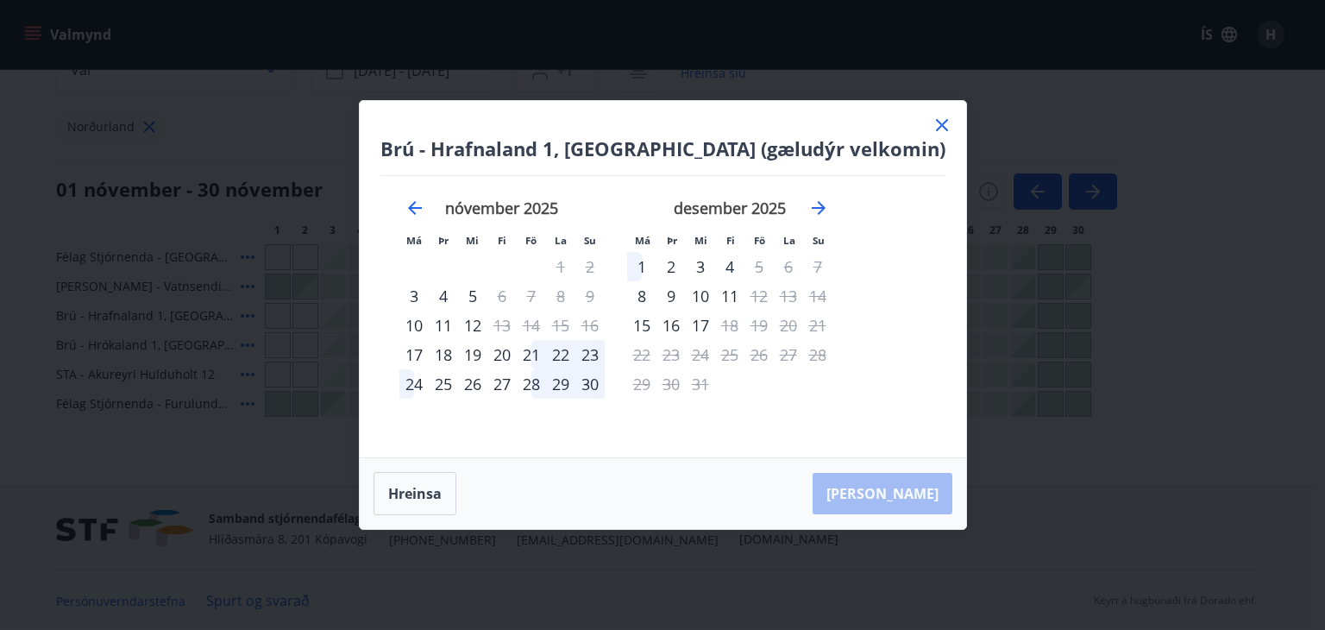
click at [546, 385] on div "28" at bounding box center [531, 383] width 29 height 29
click at [605, 382] on div "30" at bounding box center [589, 383] width 29 height 29
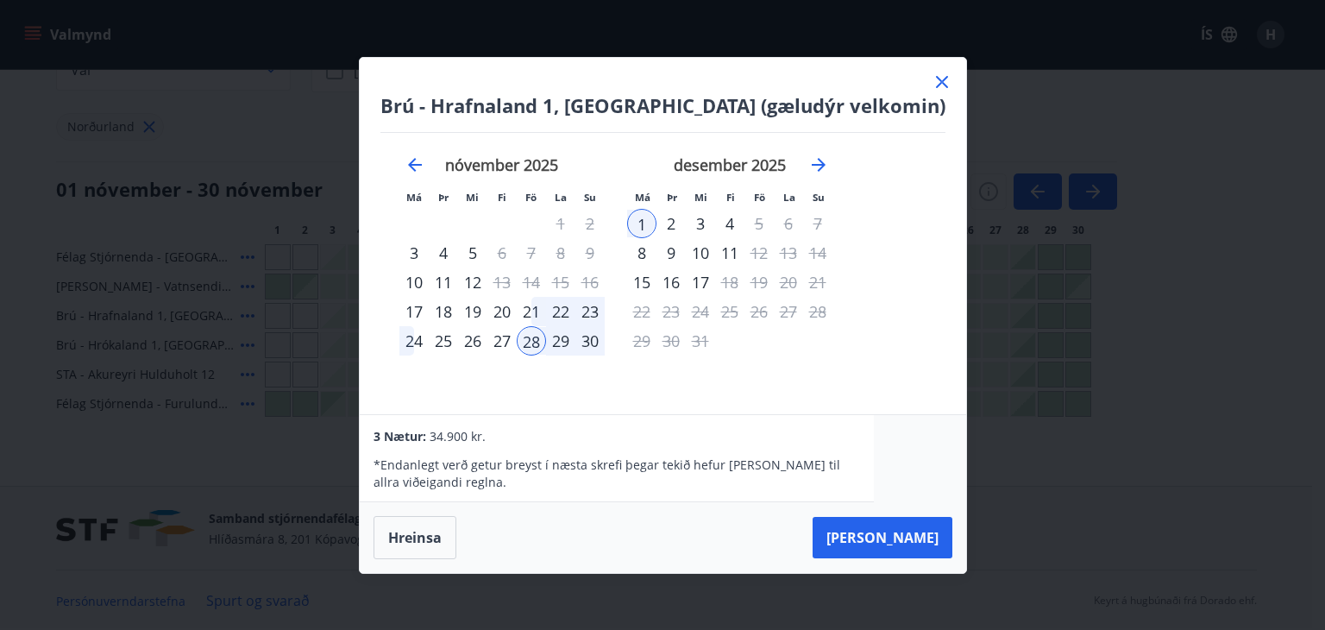
click at [605, 337] on div "30" at bounding box center [589, 340] width 29 height 29
click at [850, 533] on button "[PERSON_NAME]" at bounding box center [883, 537] width 140 height 41
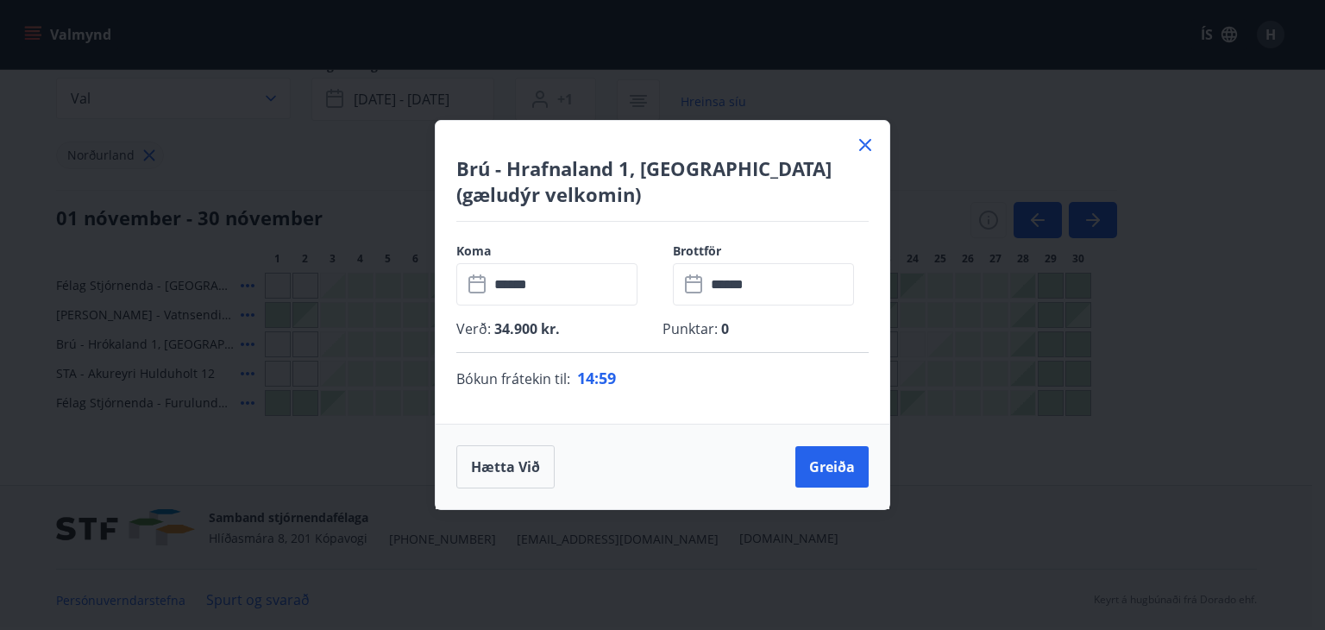
scroll to position [143, 0]
click at [828, 463] on button "Greiða" at bounding box center [831, 466] width 73 height 41
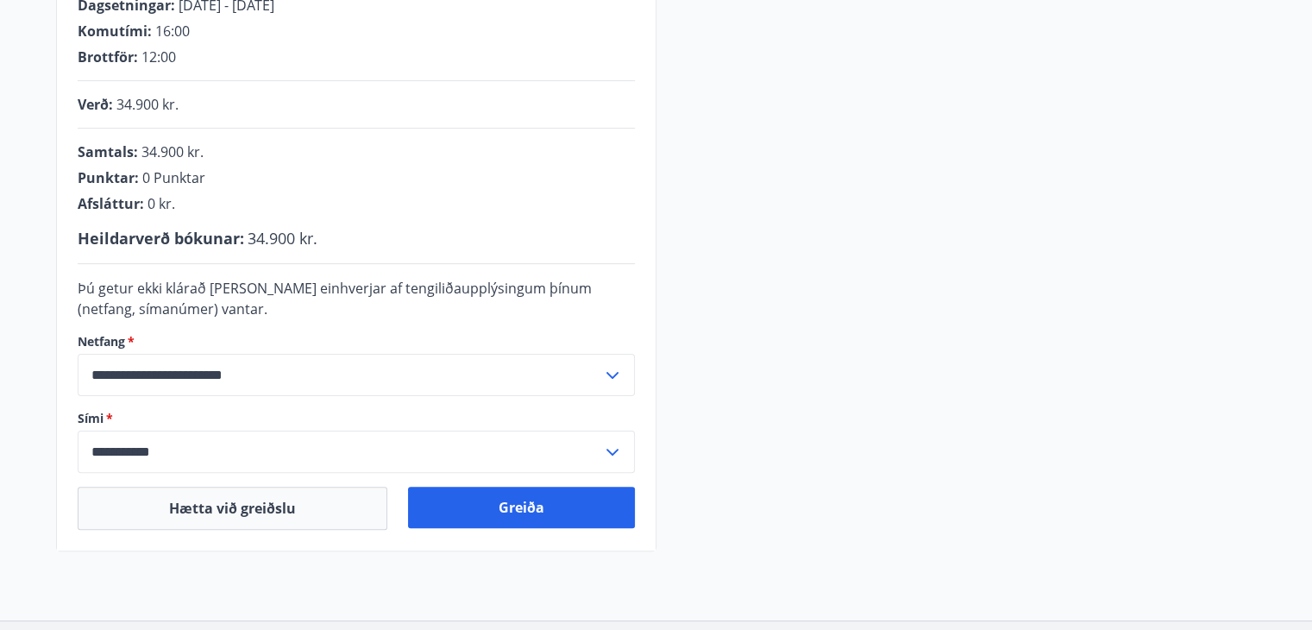
scroll to position [510, 0]
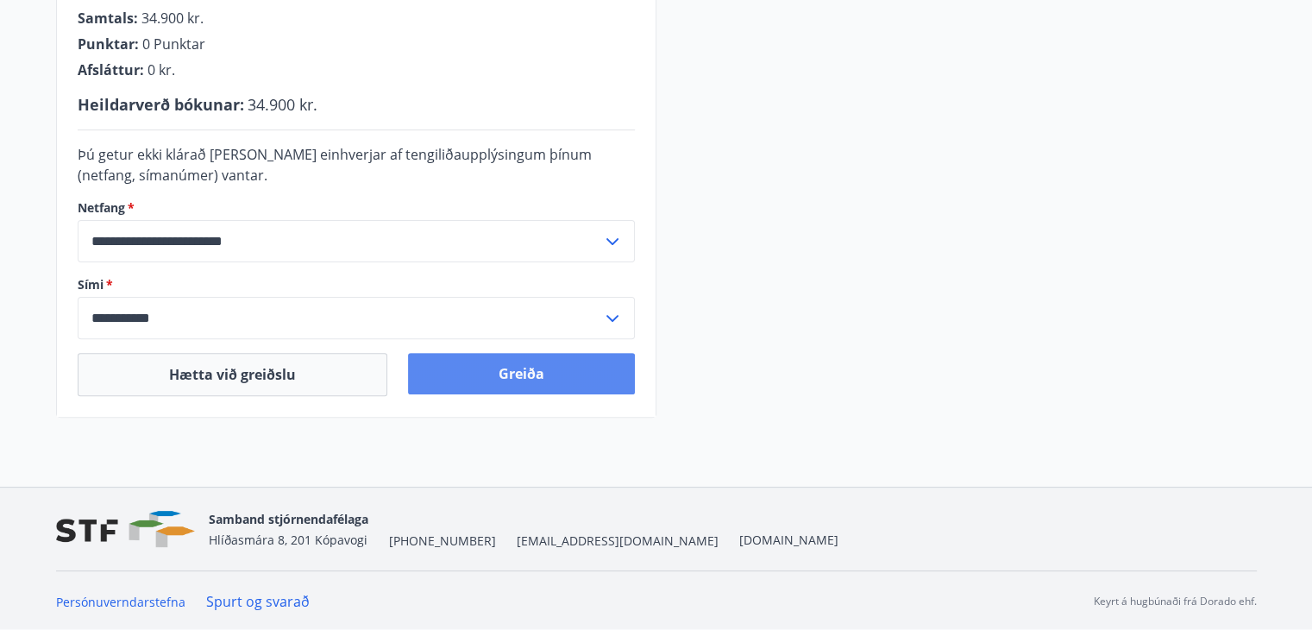
click at [468, 379] on button "Greiða" at bounding box center [521, 373] width 227 height 41
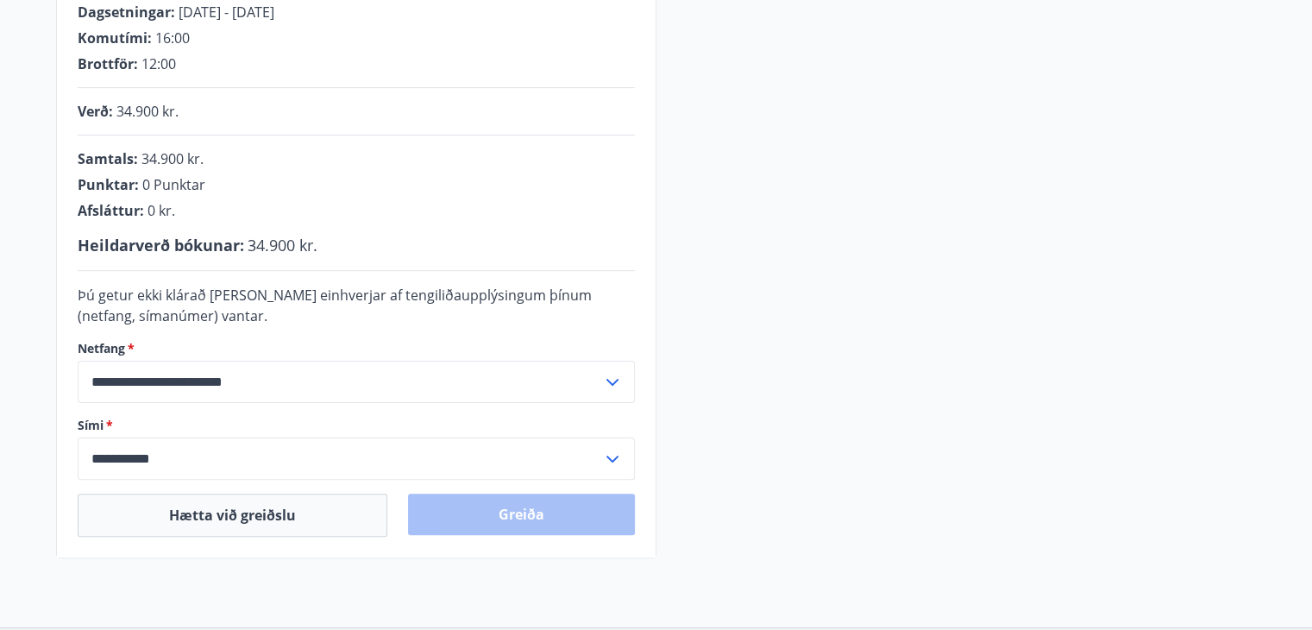
scroll to position [370, 0]
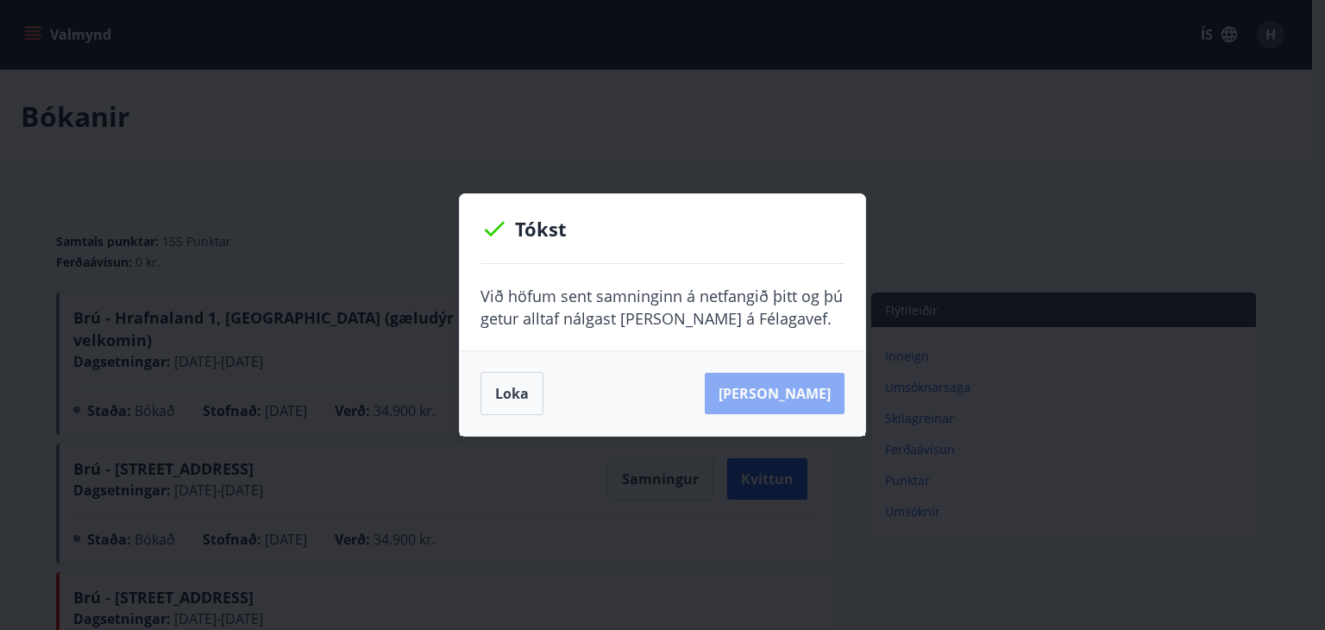
click at [814, 385] on button "Sjá samning" at bounding box center [775, 393] width 140 height 41
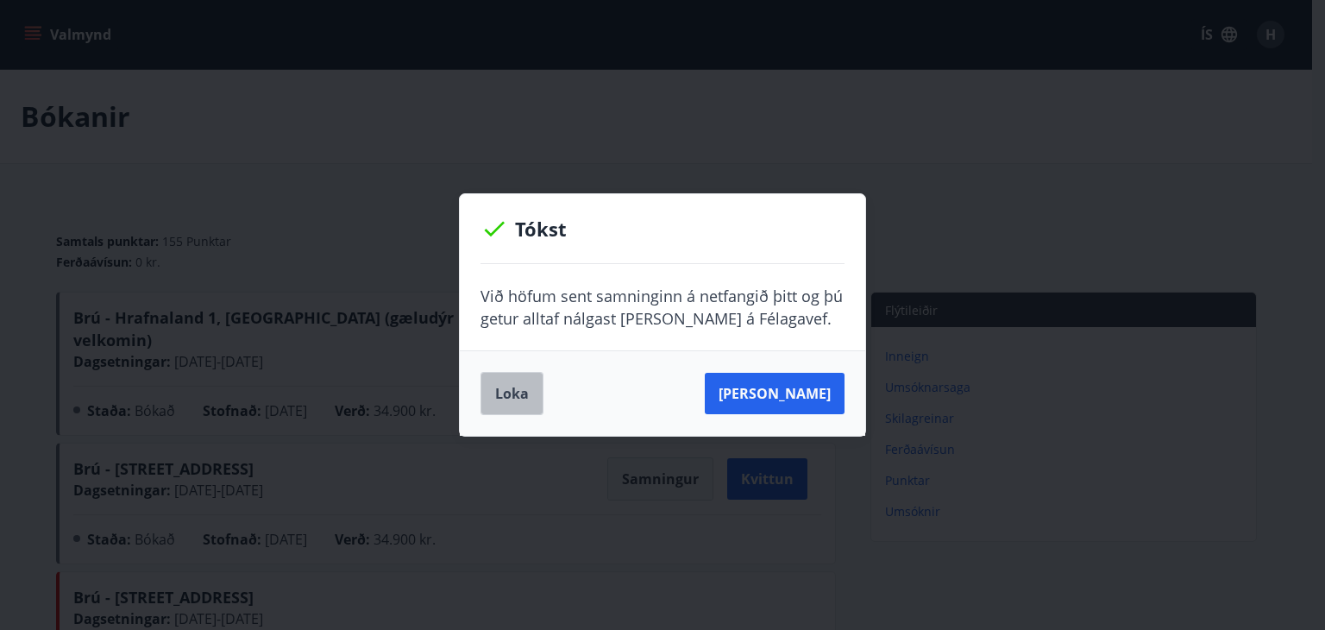
click at [510, 407] on button "Loka" at bounding box center [512, 393] width 63 height 43
